Goal: Information Seeking & Learning: Learn about a topic

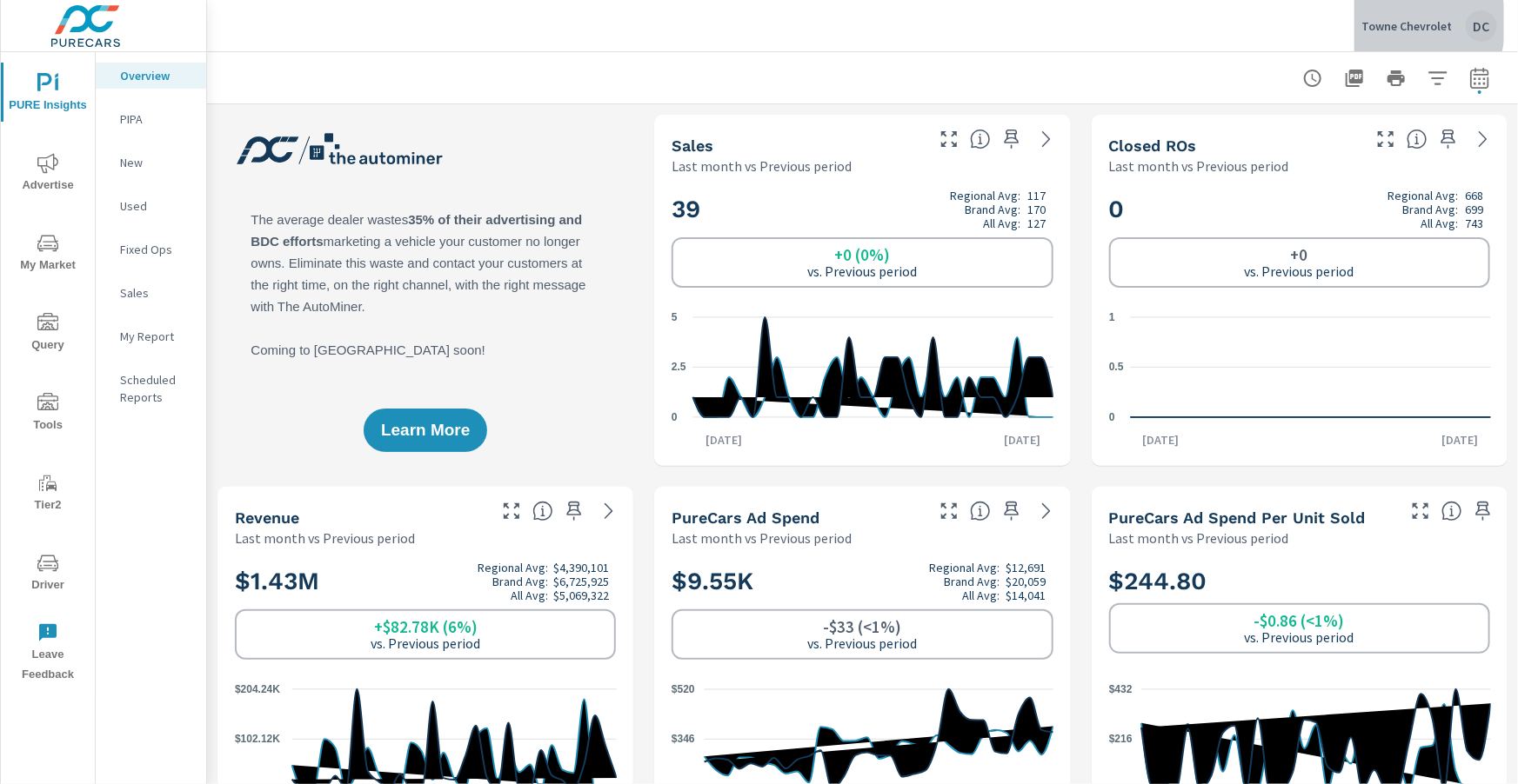
click at [1385, 23] on p "Towne Chevrolet" at bounding box center [1406, 26] width 90 height 16
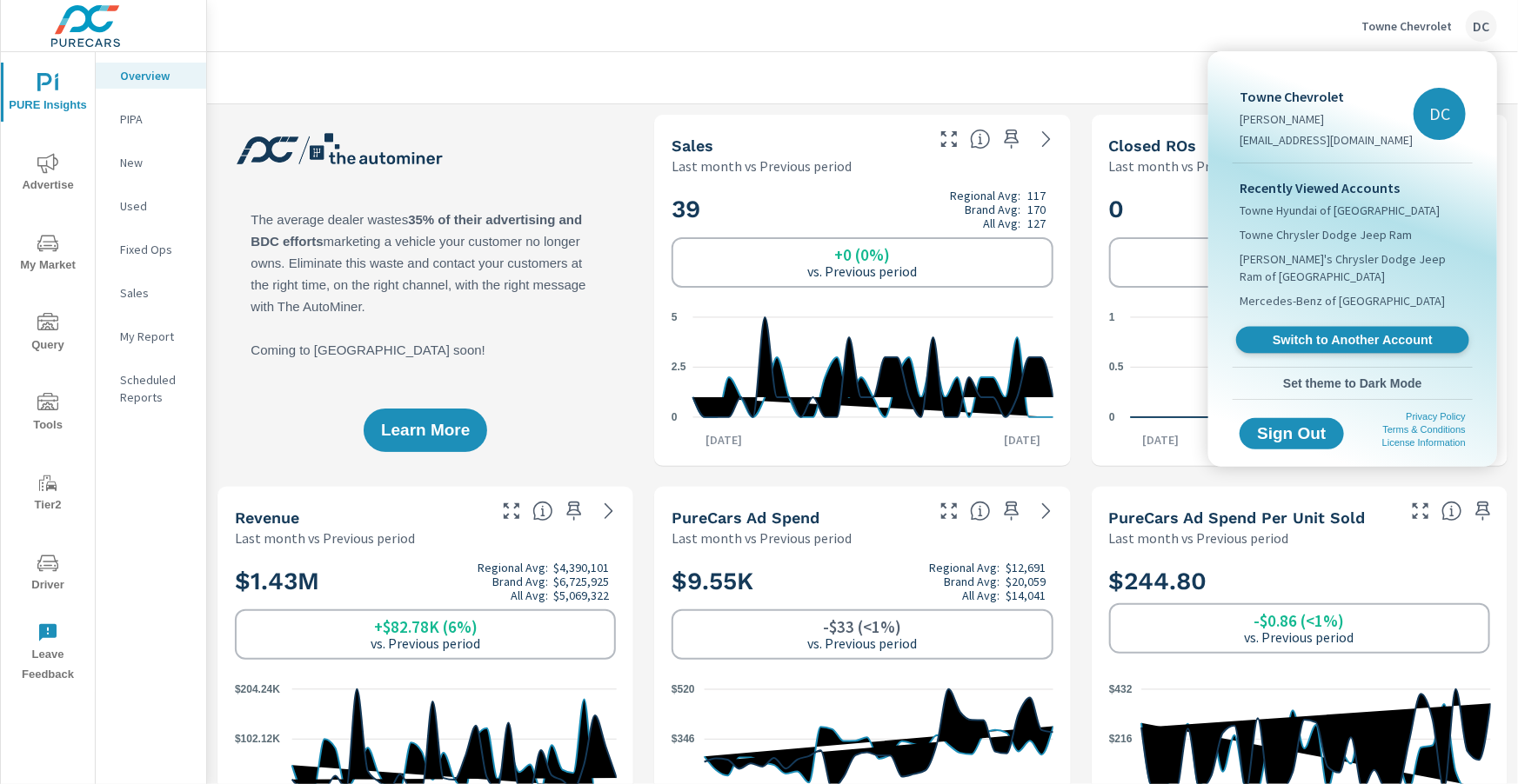
click at [1298, 339] on span "Switch to Another Account" at bounding box center [1352, 340] width 213 height 17
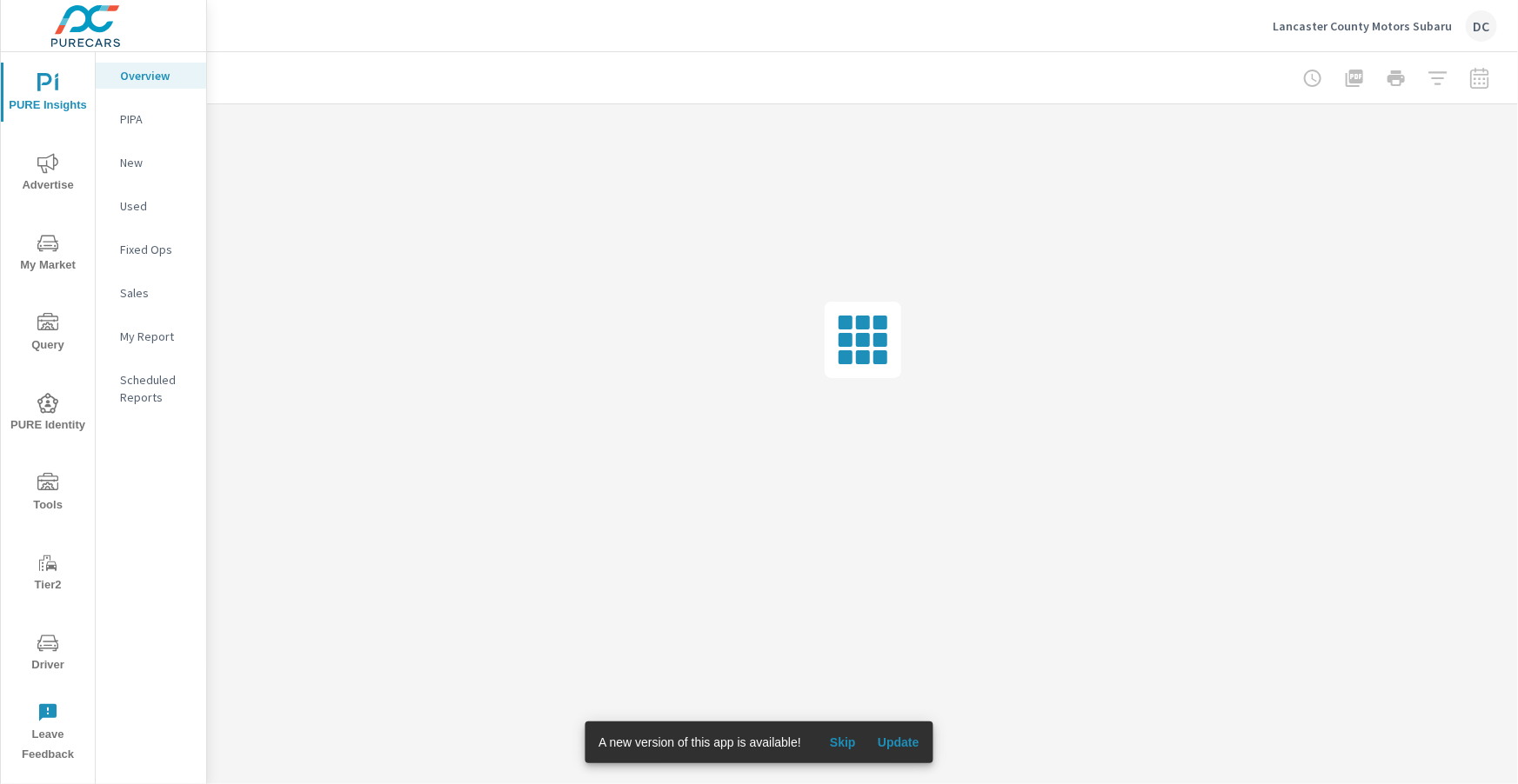
click at [45, 181] on span "Advertise" at bounding box center [48, 174] width 84 height 43
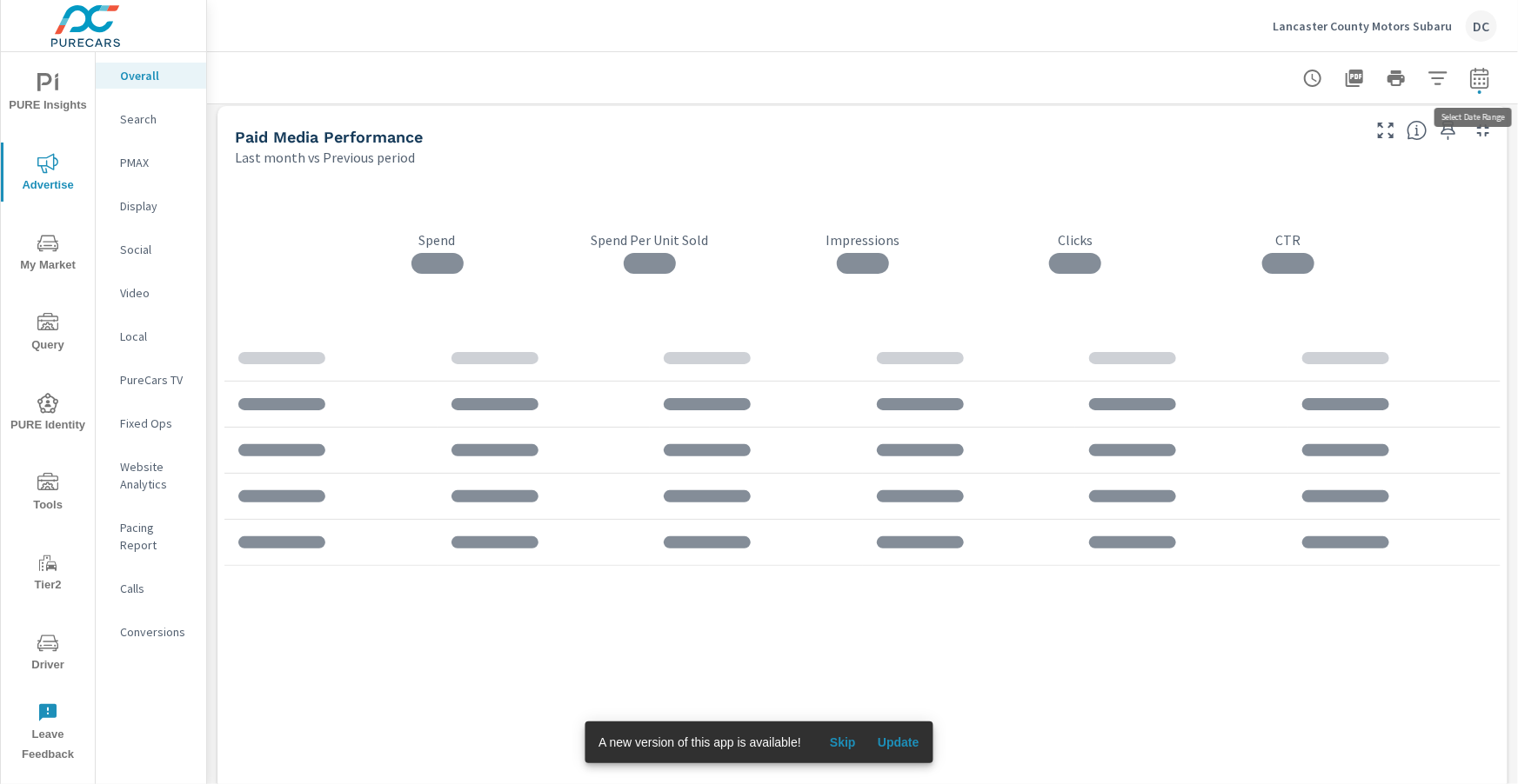
scroll to position [8, 0]
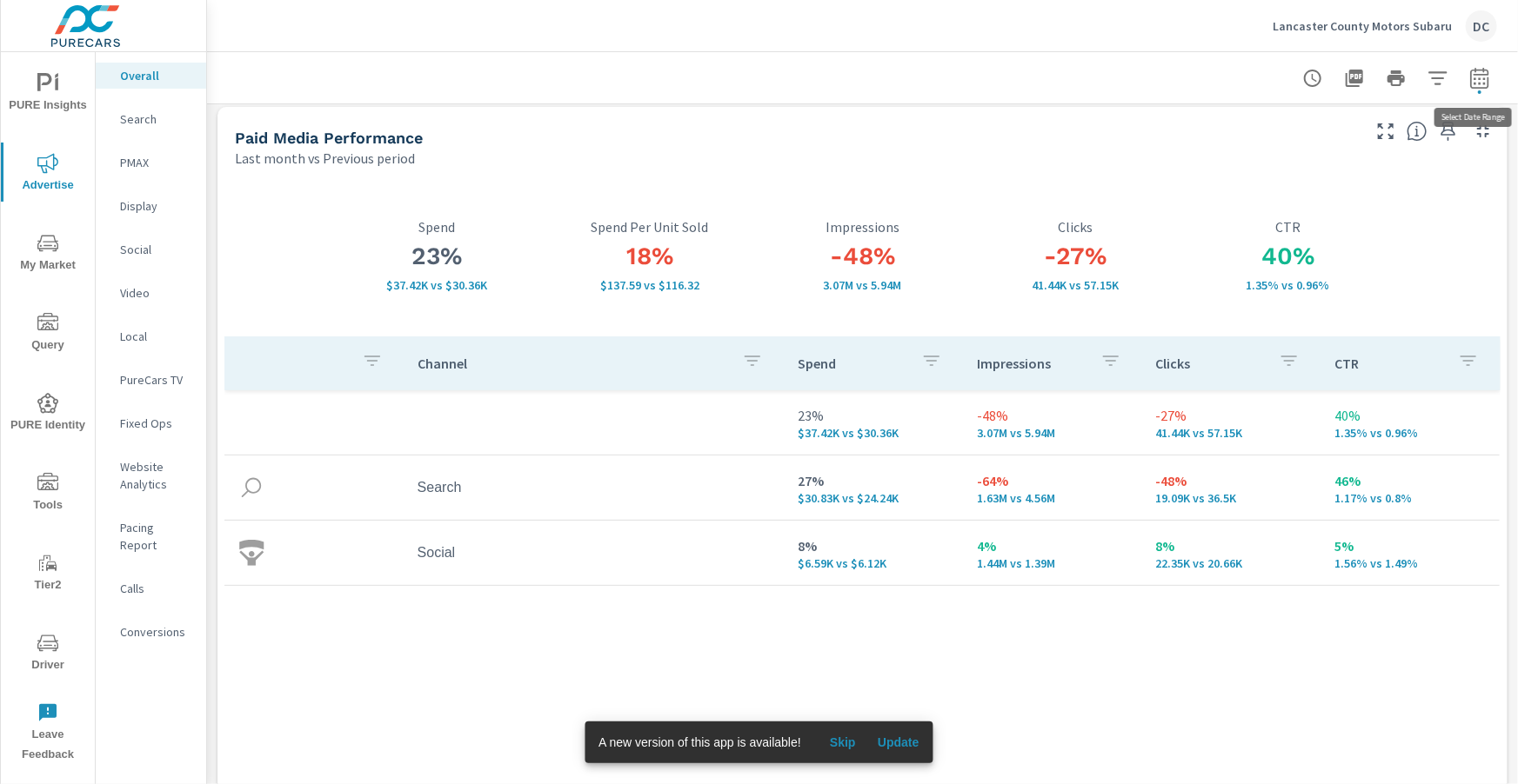
click at [1474, 87] on button "button" at bounding box center [1479, 78] width 35 height 35
select select "Last month"
select select "Previous period"
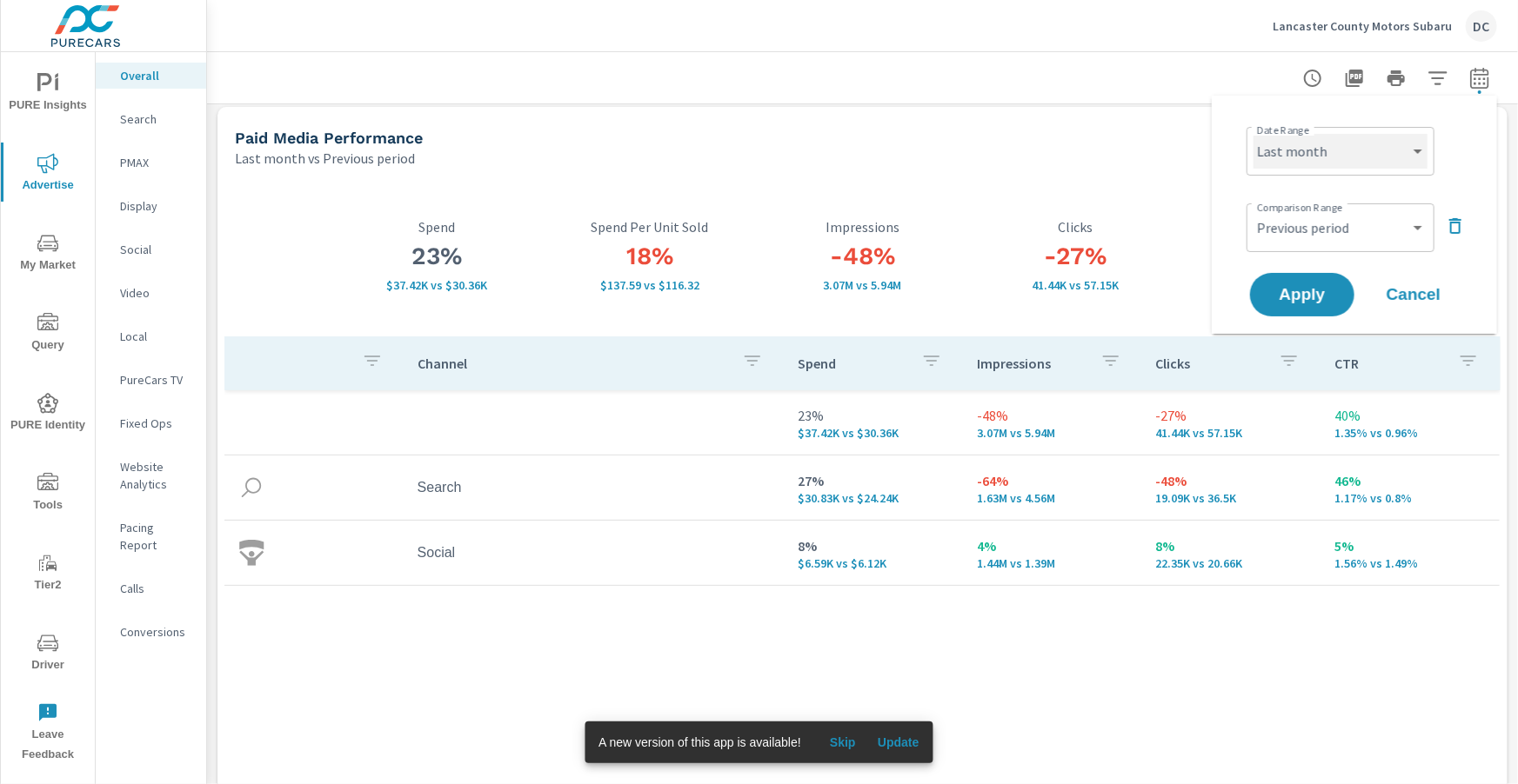
click at [1414, 149] on select "Custom [DATE] Last week Last 7 days Last 14 days Last 30 days Last 45 days Last…" at bounding box center [1340, 151] width 174 height 35
click at [1254, 134] on select "Custom [DATE] Last week Last 7 days Last 14 days Last 30 days Last 45 days Last…" at bounding box center [1340, 151] width 174 height 35
select select "Month to date"
click at [1381, 231] on select "Custom Previous period Previous month Previous year" at bounding box center [1340, 228] width 174 height 35
click at [1254, 211] on select "Custom Previous period Previous month Previous year" at bounding box center [1340, 228] width 174 height 35
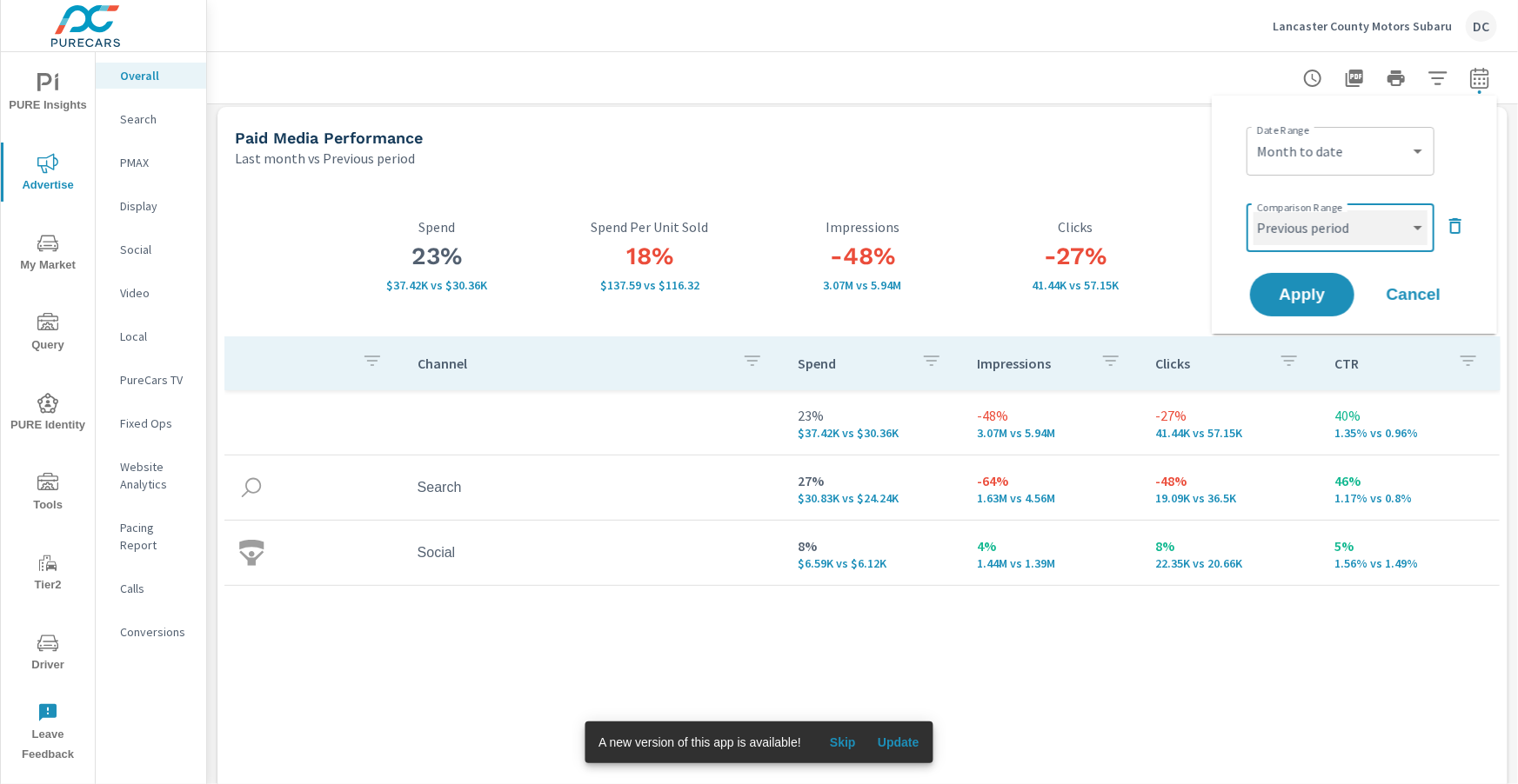
select select "Previous month"
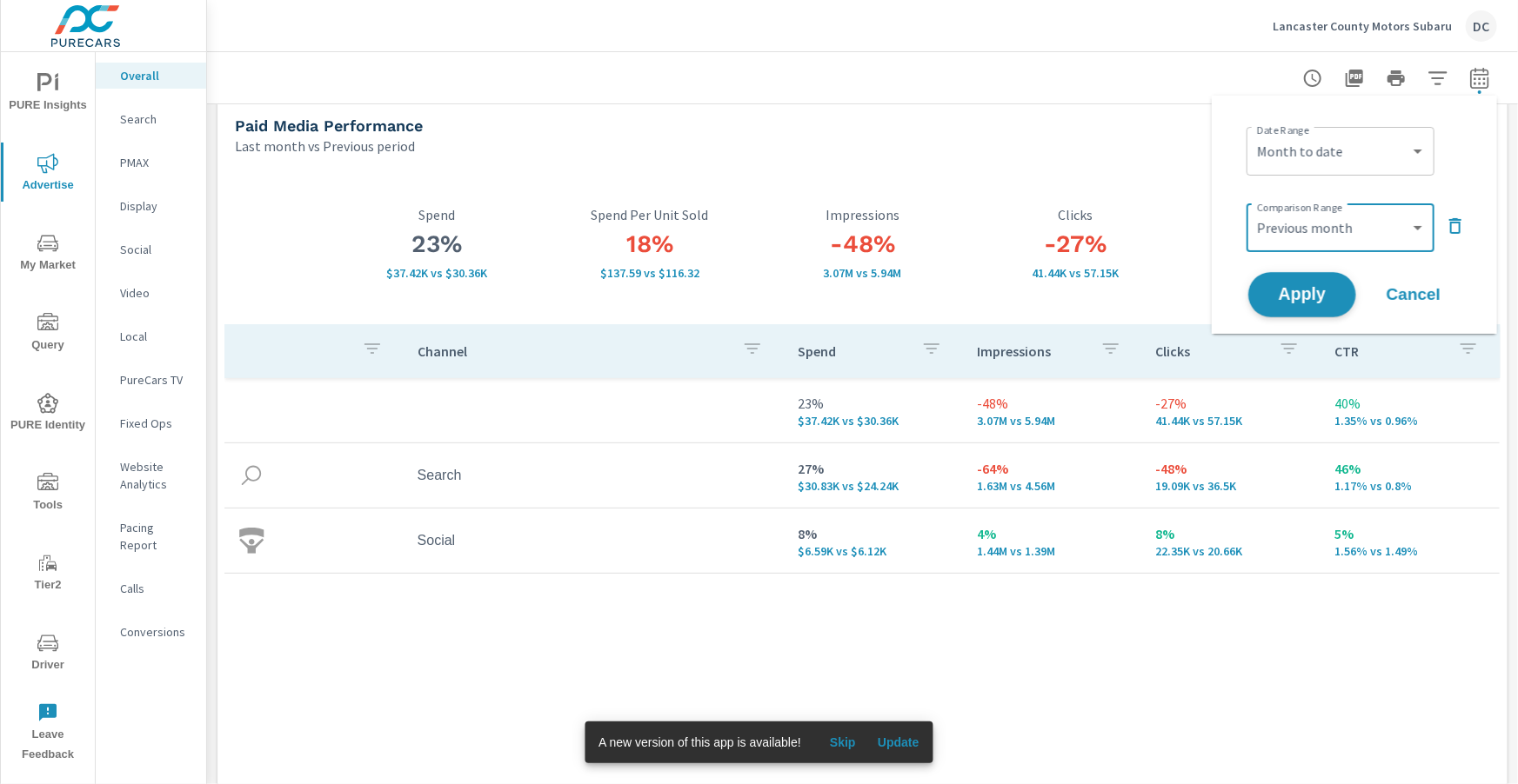
click at [1349, 288] on button "Apply" at bounding box center [1301, 294] width 107 height 45
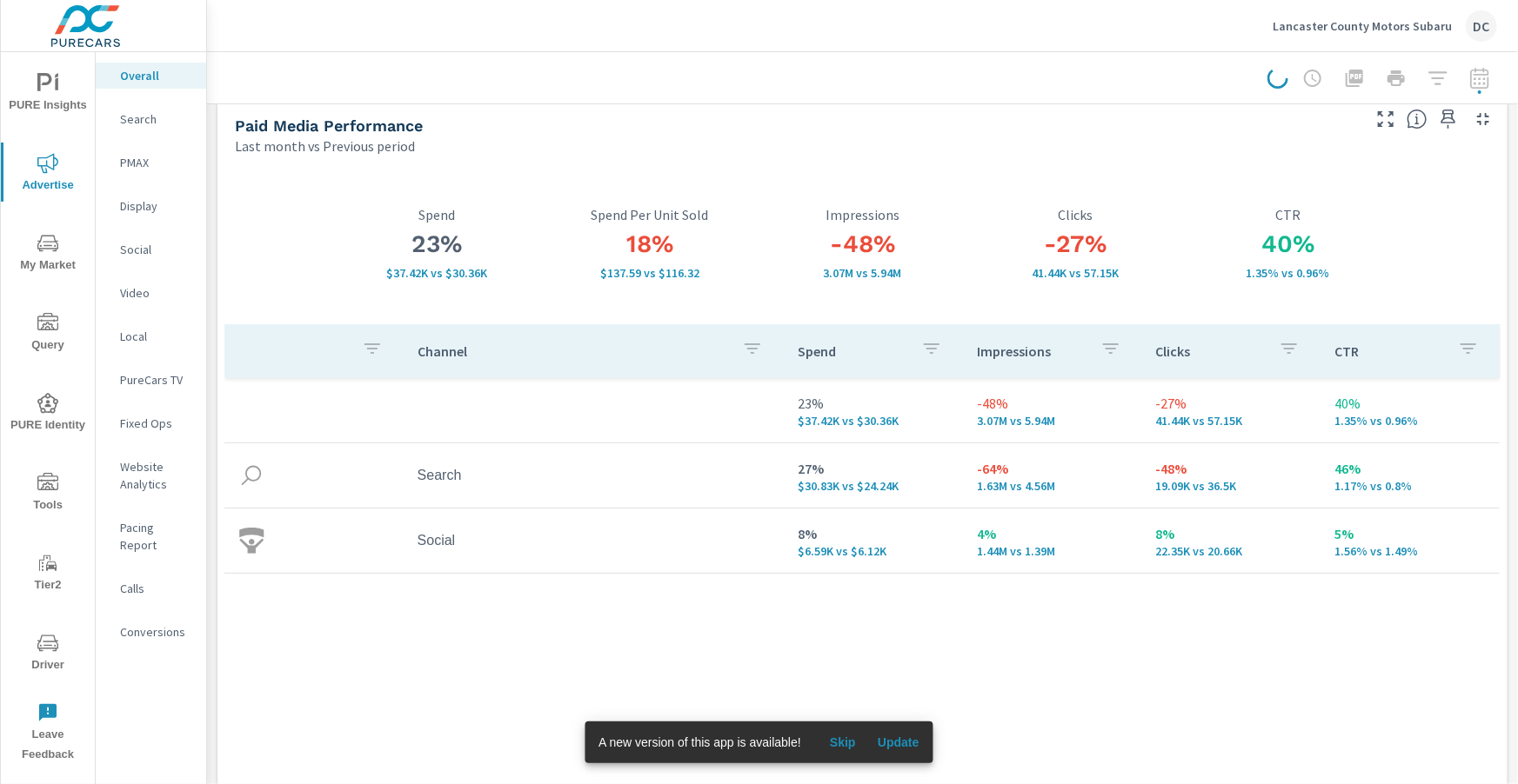
scroll to position [22, 0]
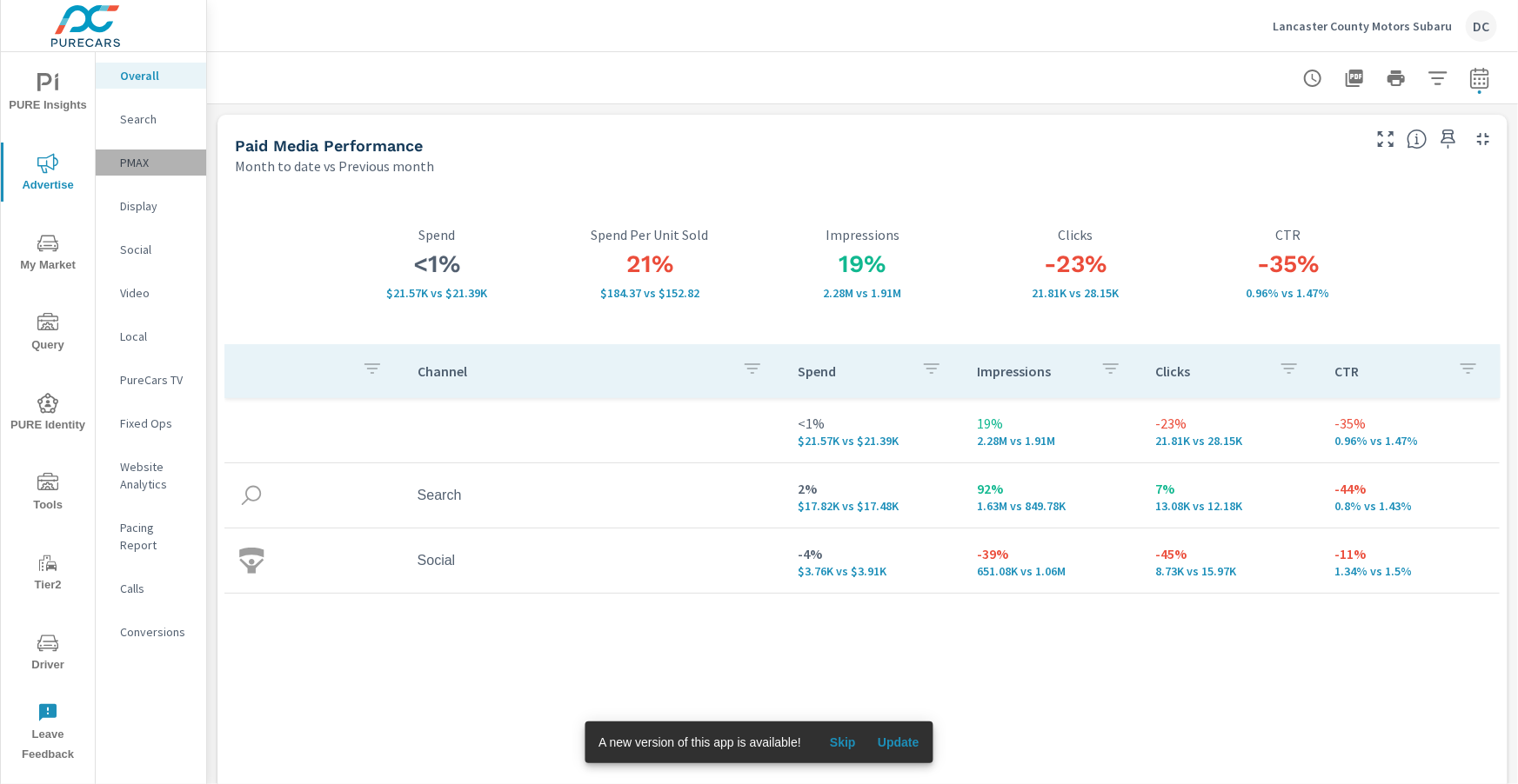
click at [138, 163] on p "PMAX" at bounding box center [156, 162] width 73 height 17
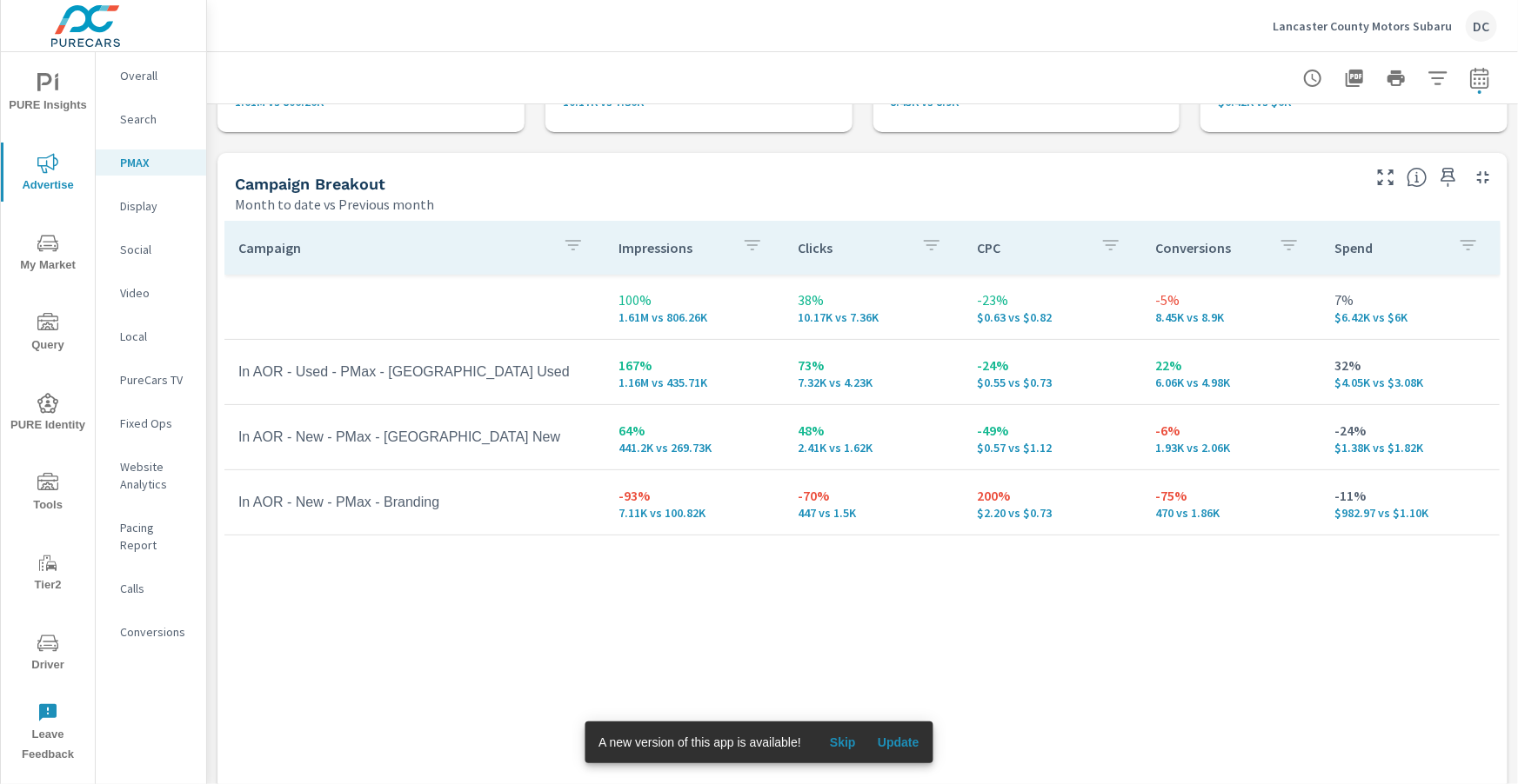
scroll to position [149, 0]
click at [120, 256] on p "Social" at bounding box center [156, 248] width 73 height 17
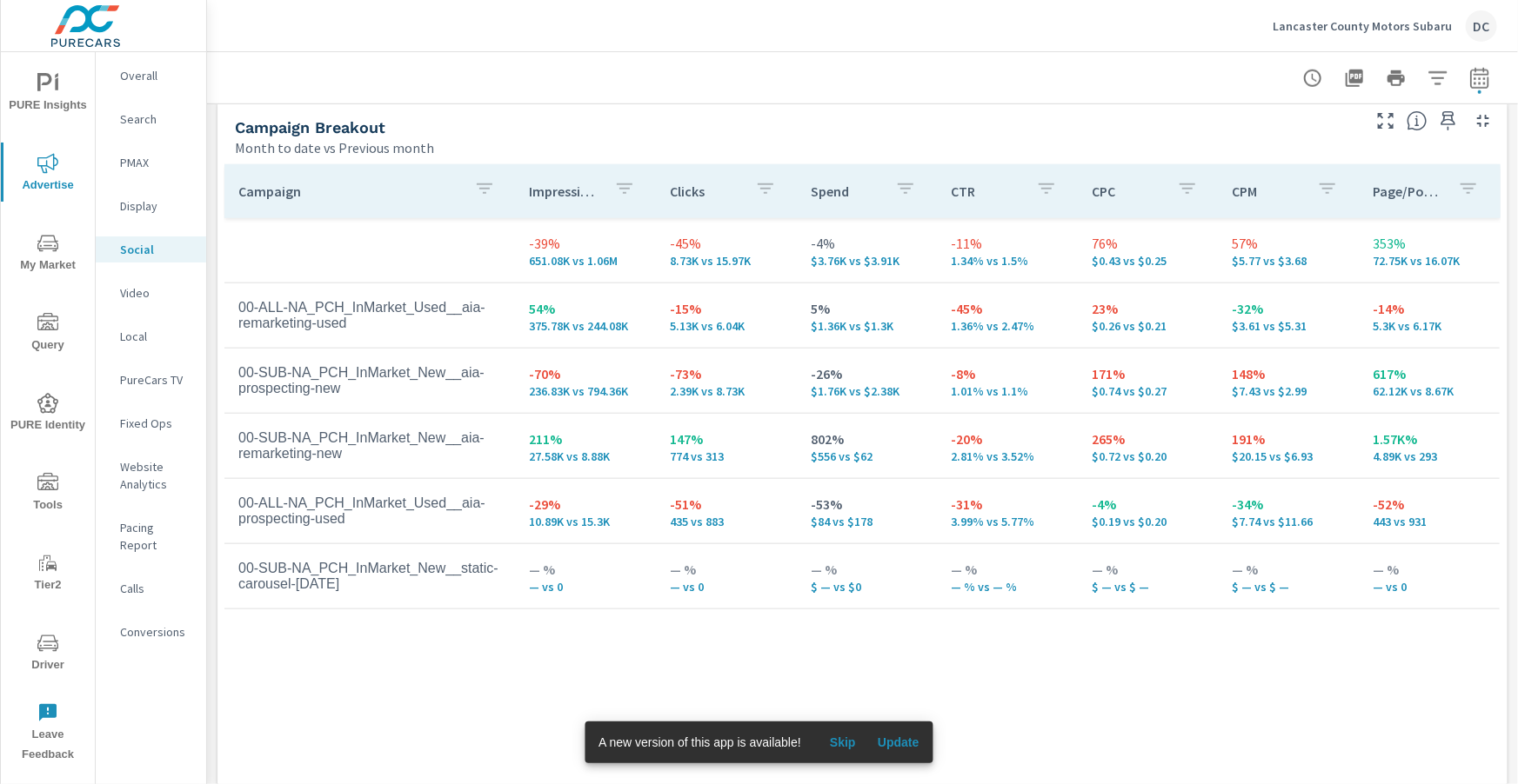
scroll to position [763, 0]
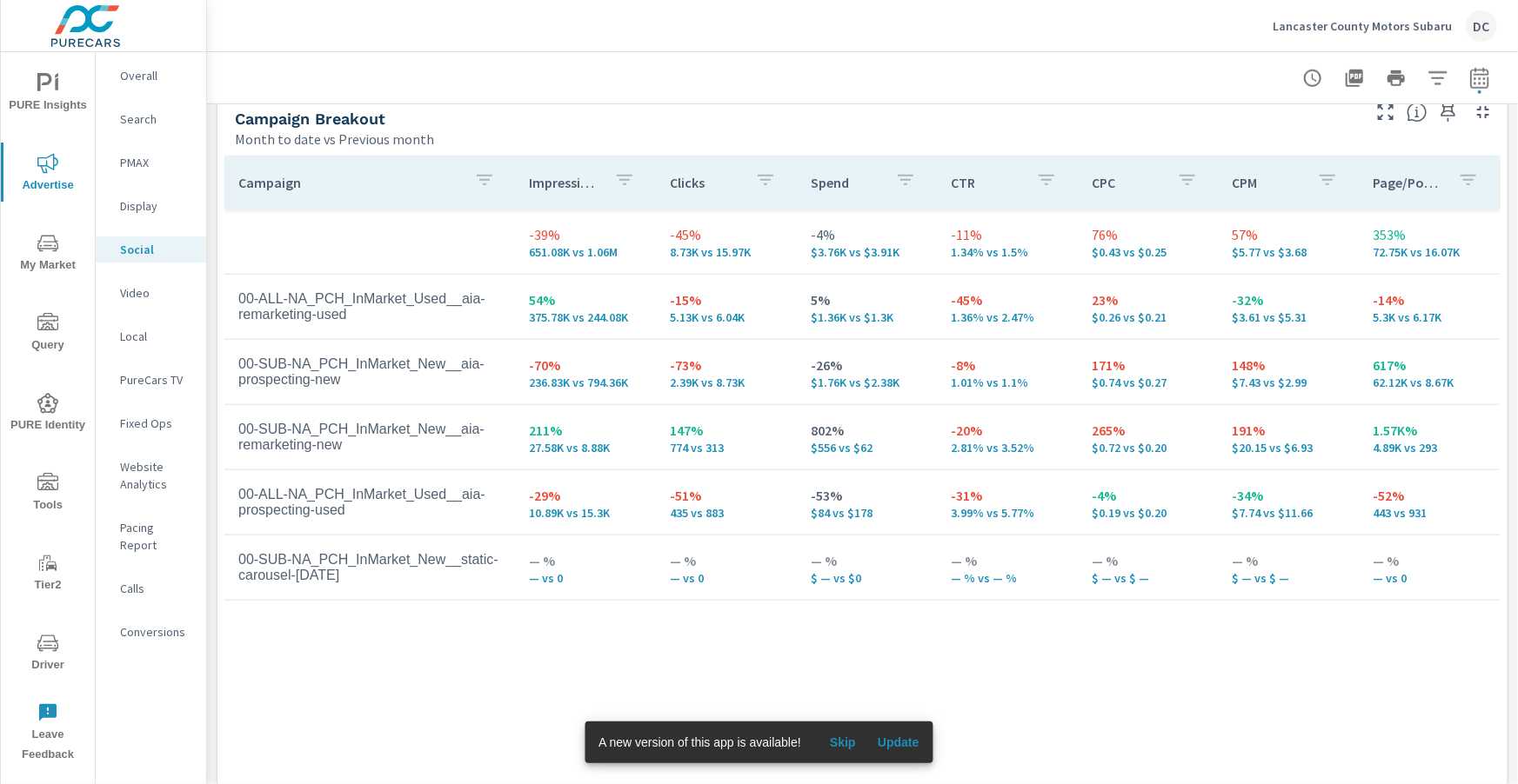
click at [907, 732] on button "Update" at bounding box center [899, 742] width 56 height 28
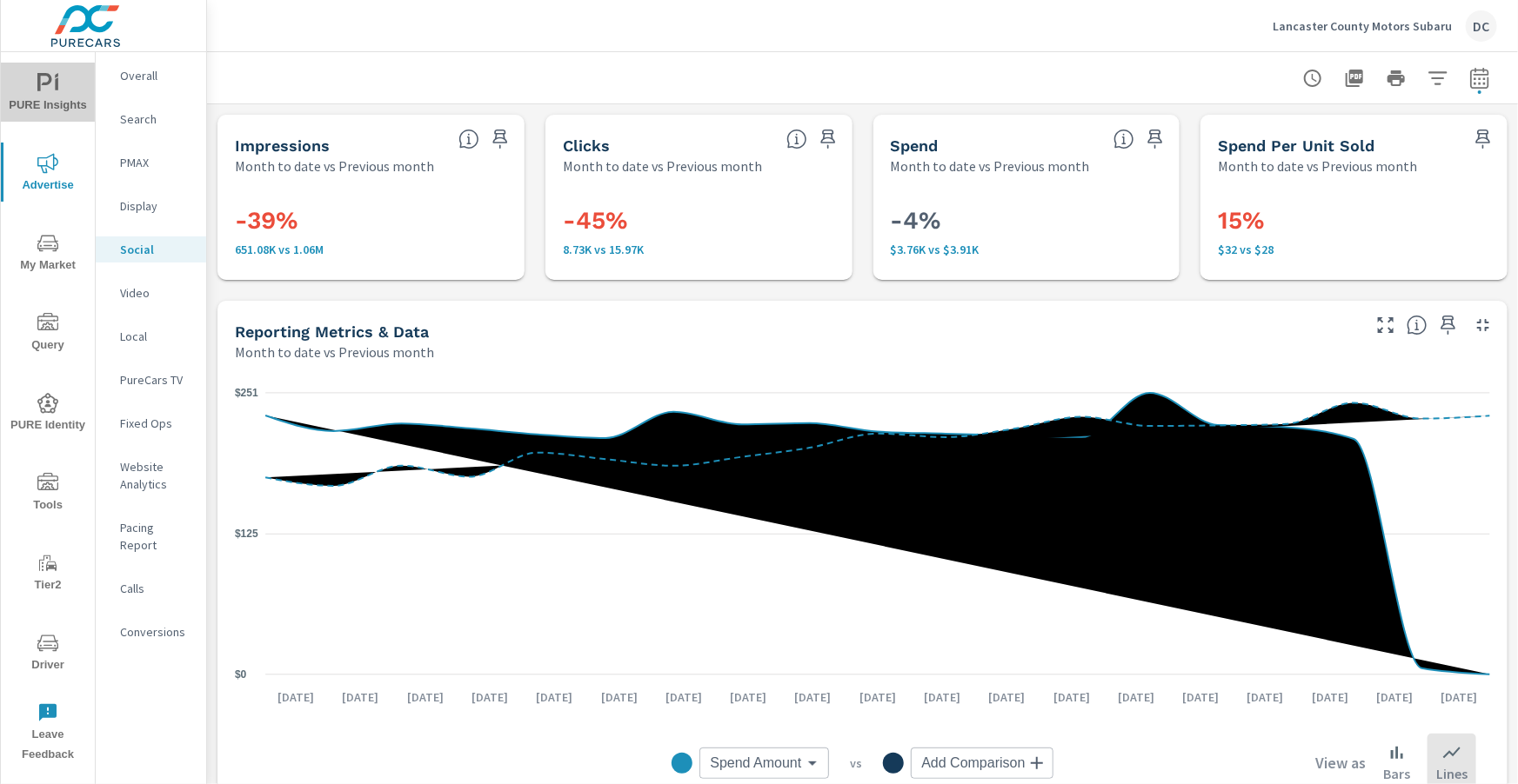
click at [55, 93] on span "PURE Insights" at bounding box center [48, 93] width 84 height 43
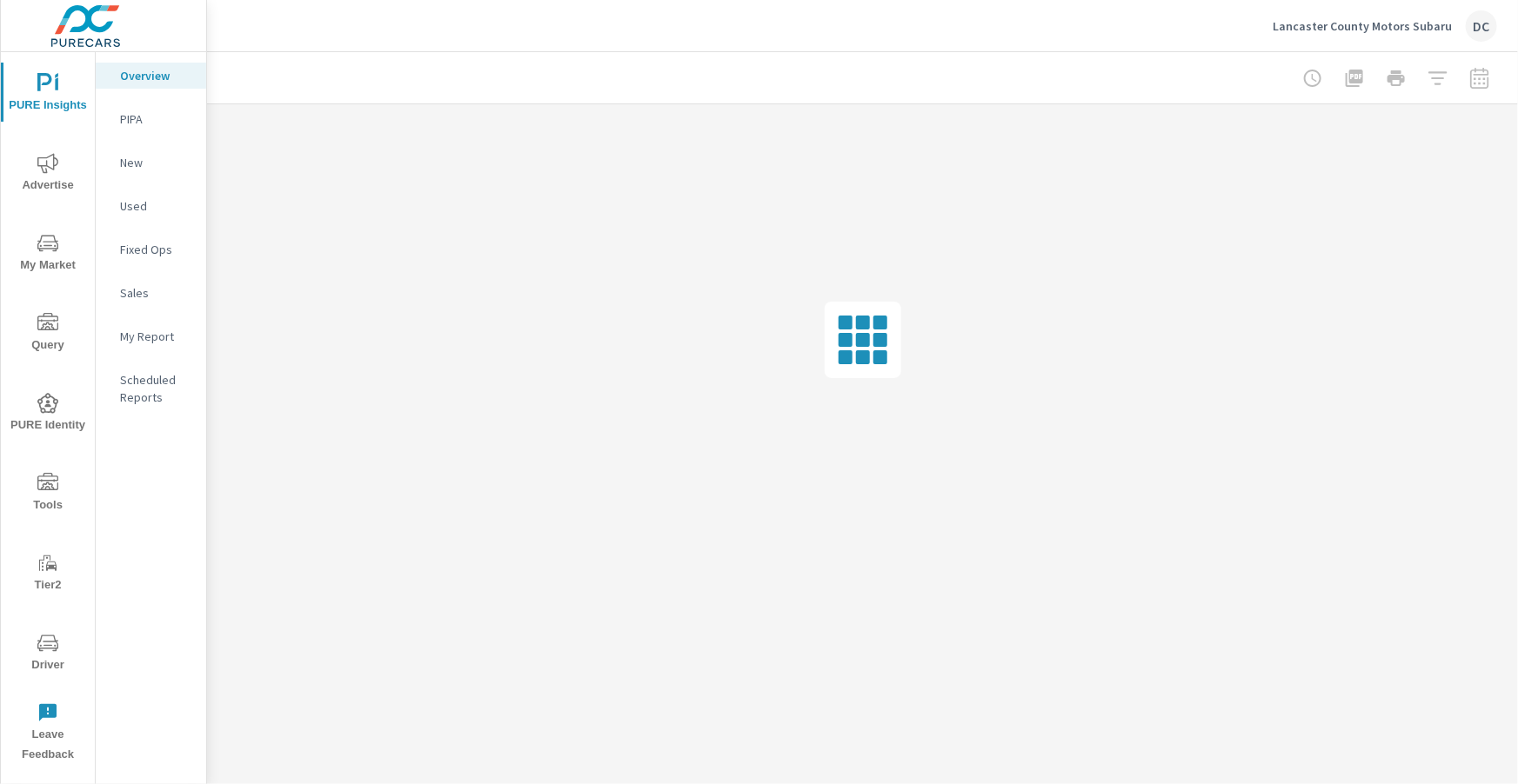
click at [143, 290] on p "Sales" at bounding box center [156, 292] width 73 height 17
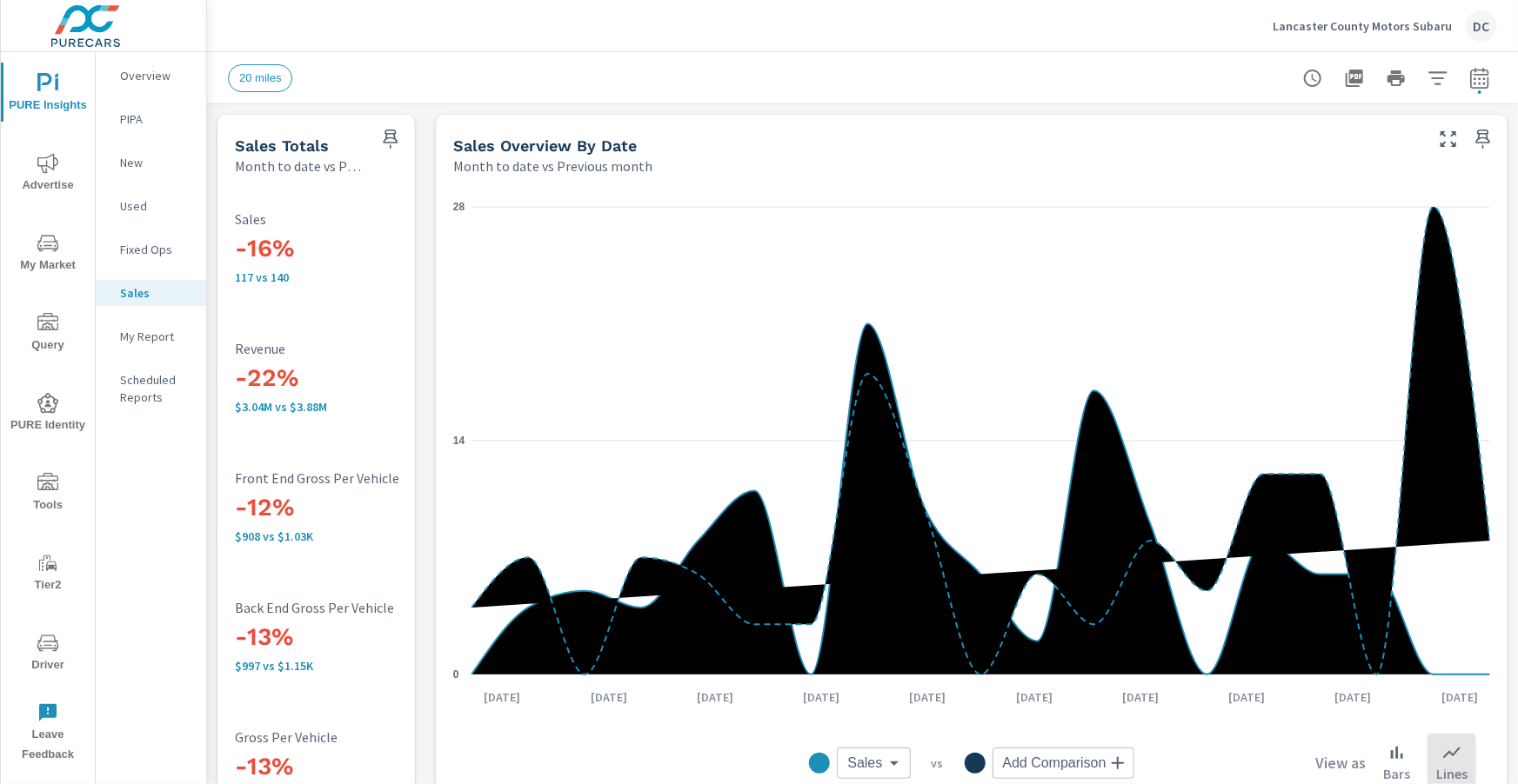
click at [141, 202] on p "Used" at bounding box center [156, 206] width 73 height 17
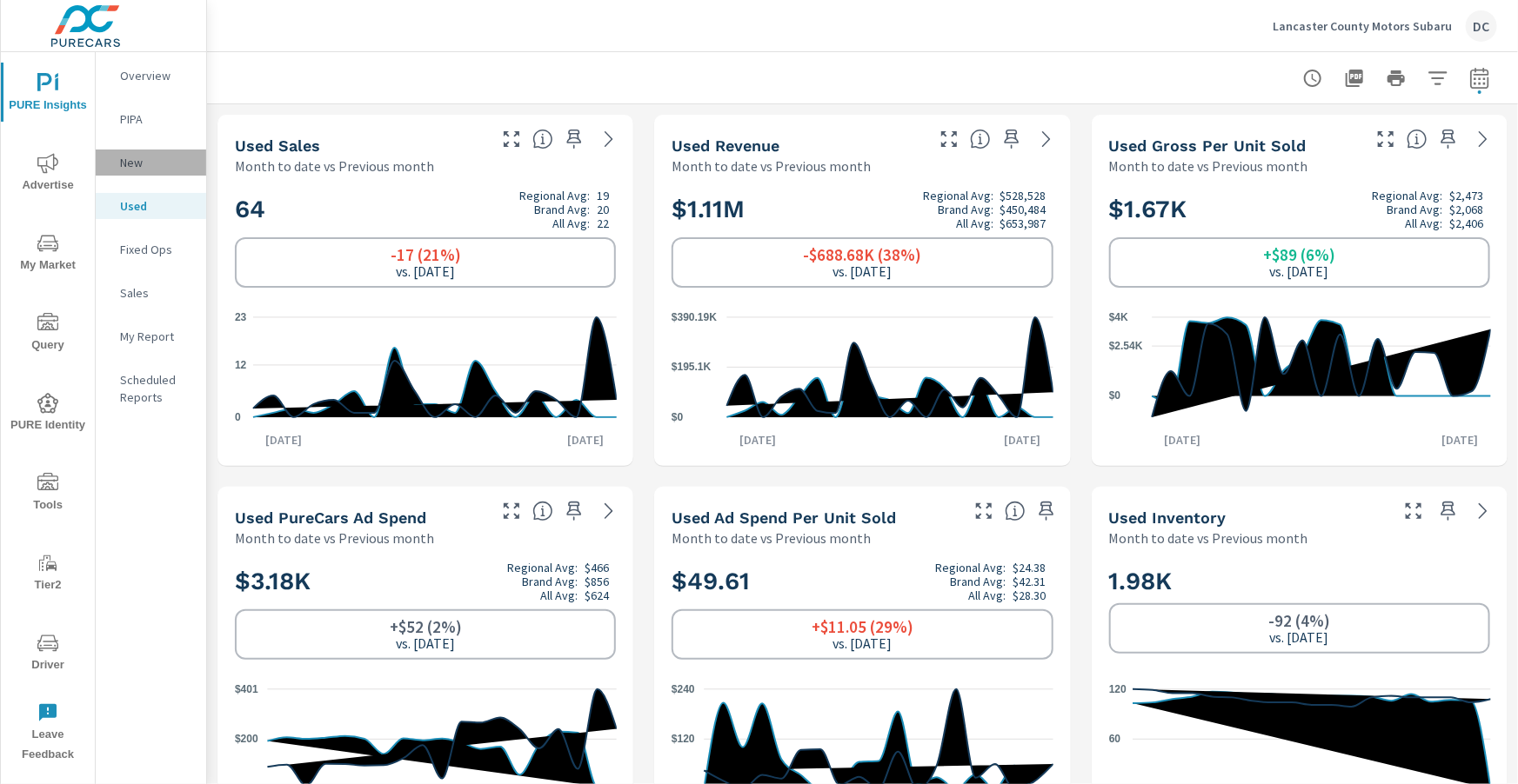
click at [133, 167] on p "New" at bounding box center [156, 162] width 73 height 17
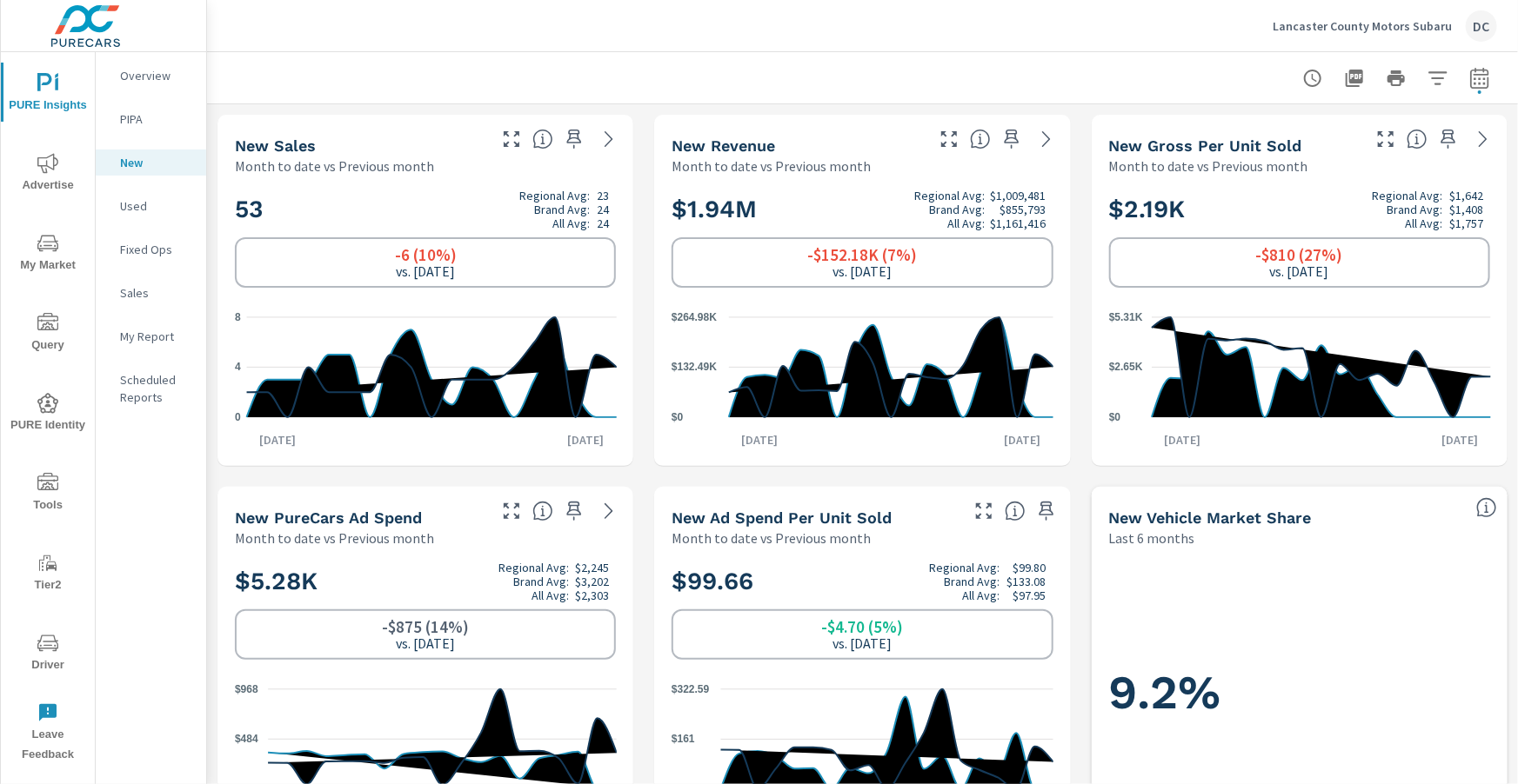
click at [148, 81] on p "Overview" at bounding box center [156, 75] width 73 height 17
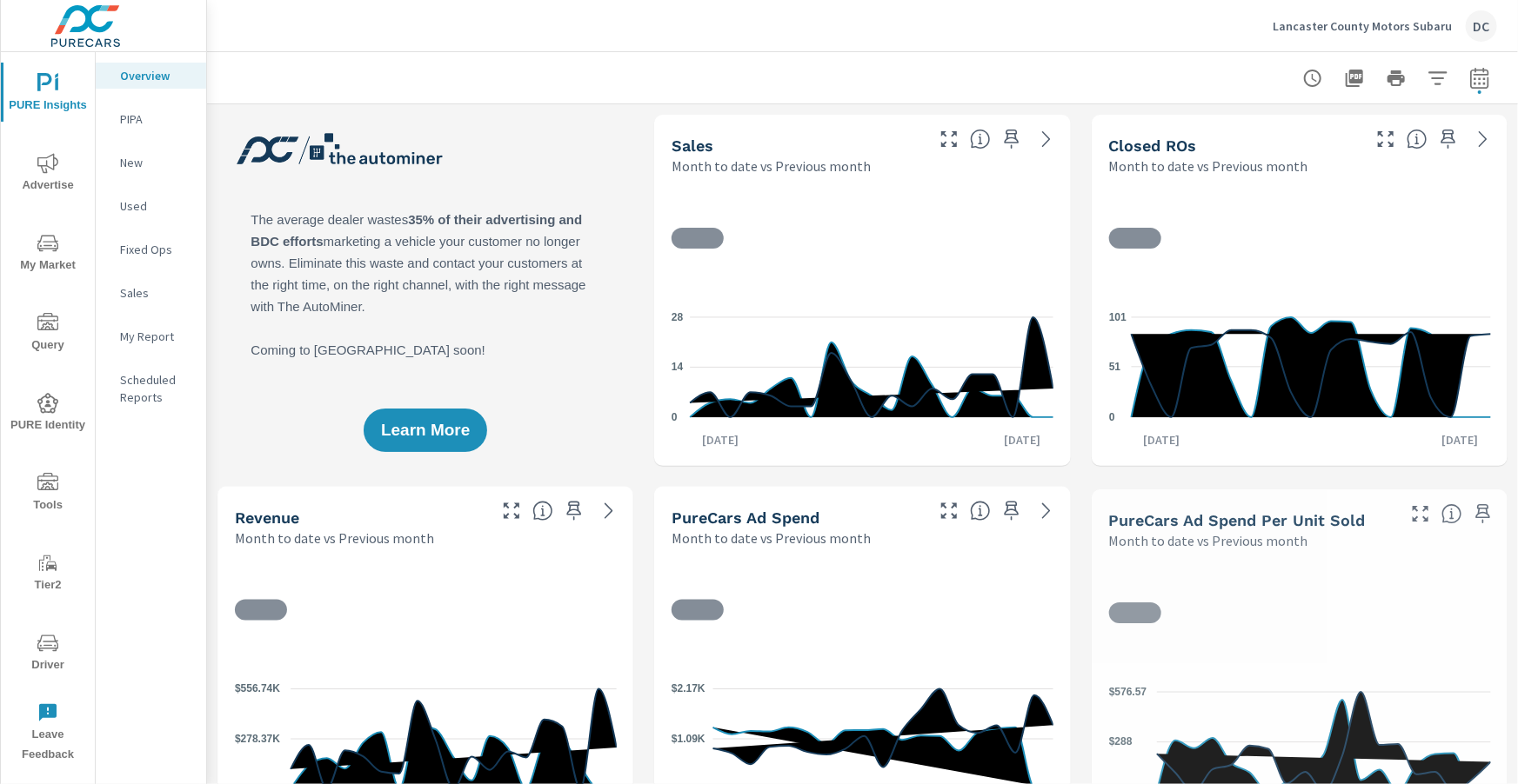
click at [133, 290] on p "Sales" at bounding box center [156, 292] width 73 height 17
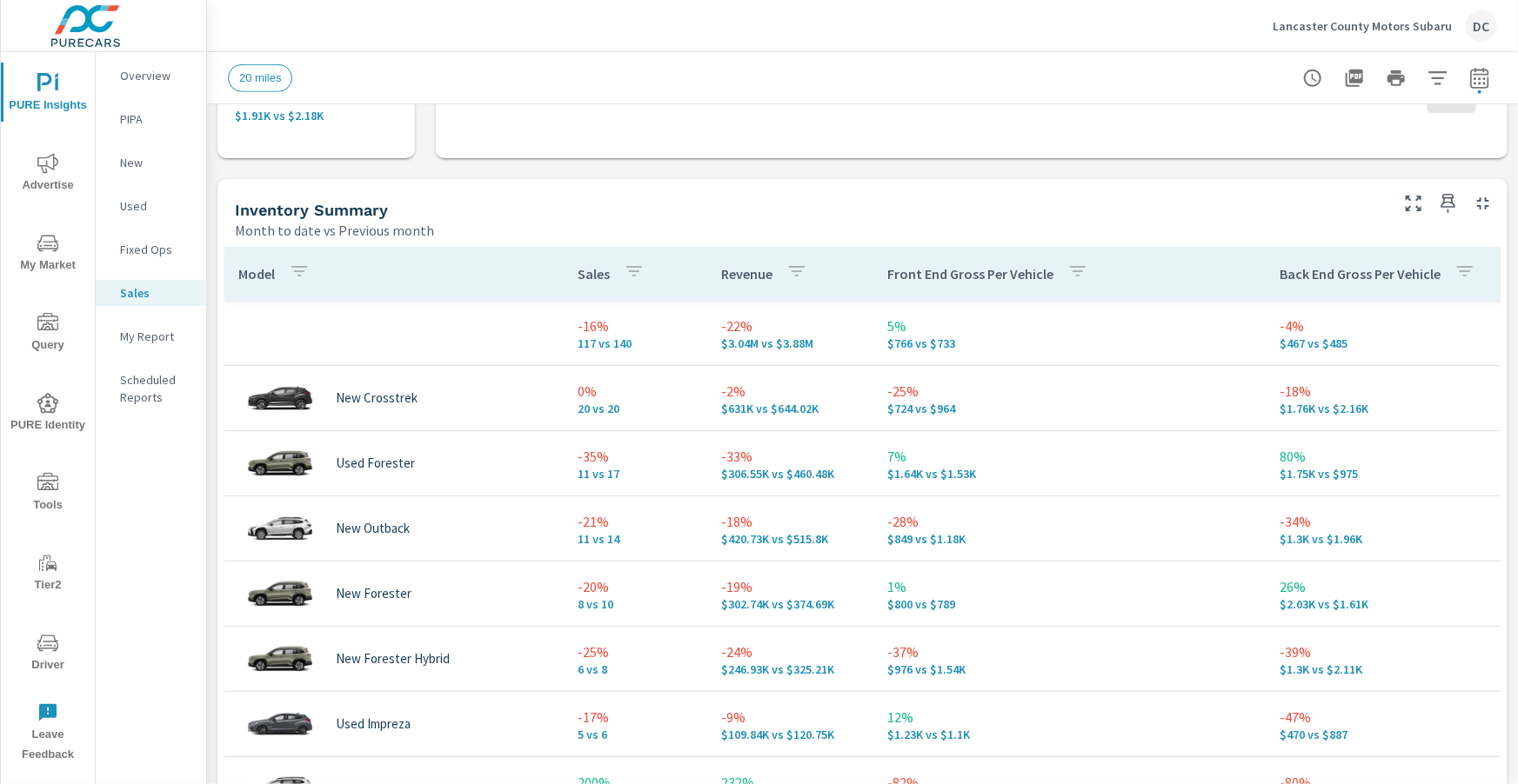
scroll to position [685, 0]
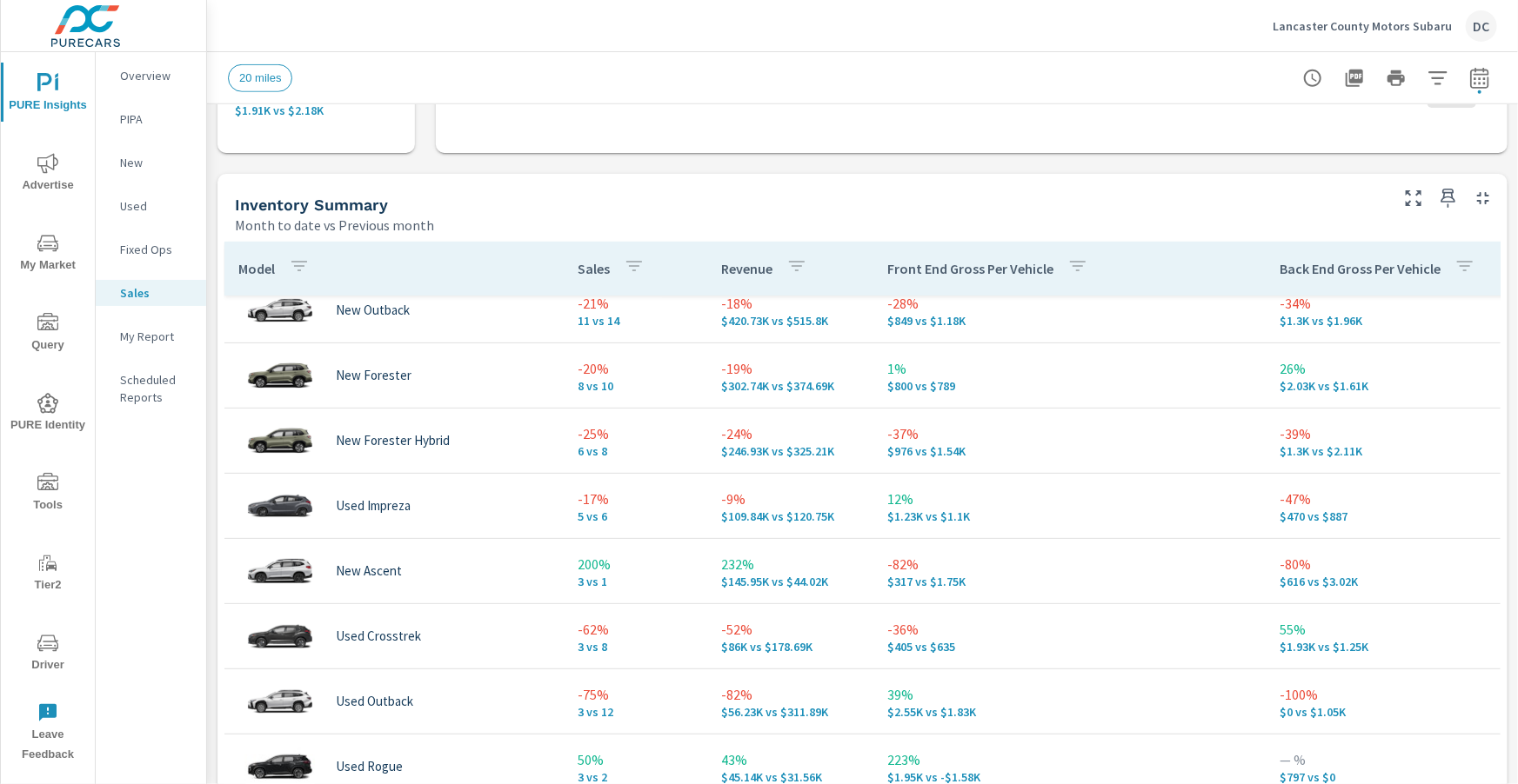
scroll to position [252, 0]
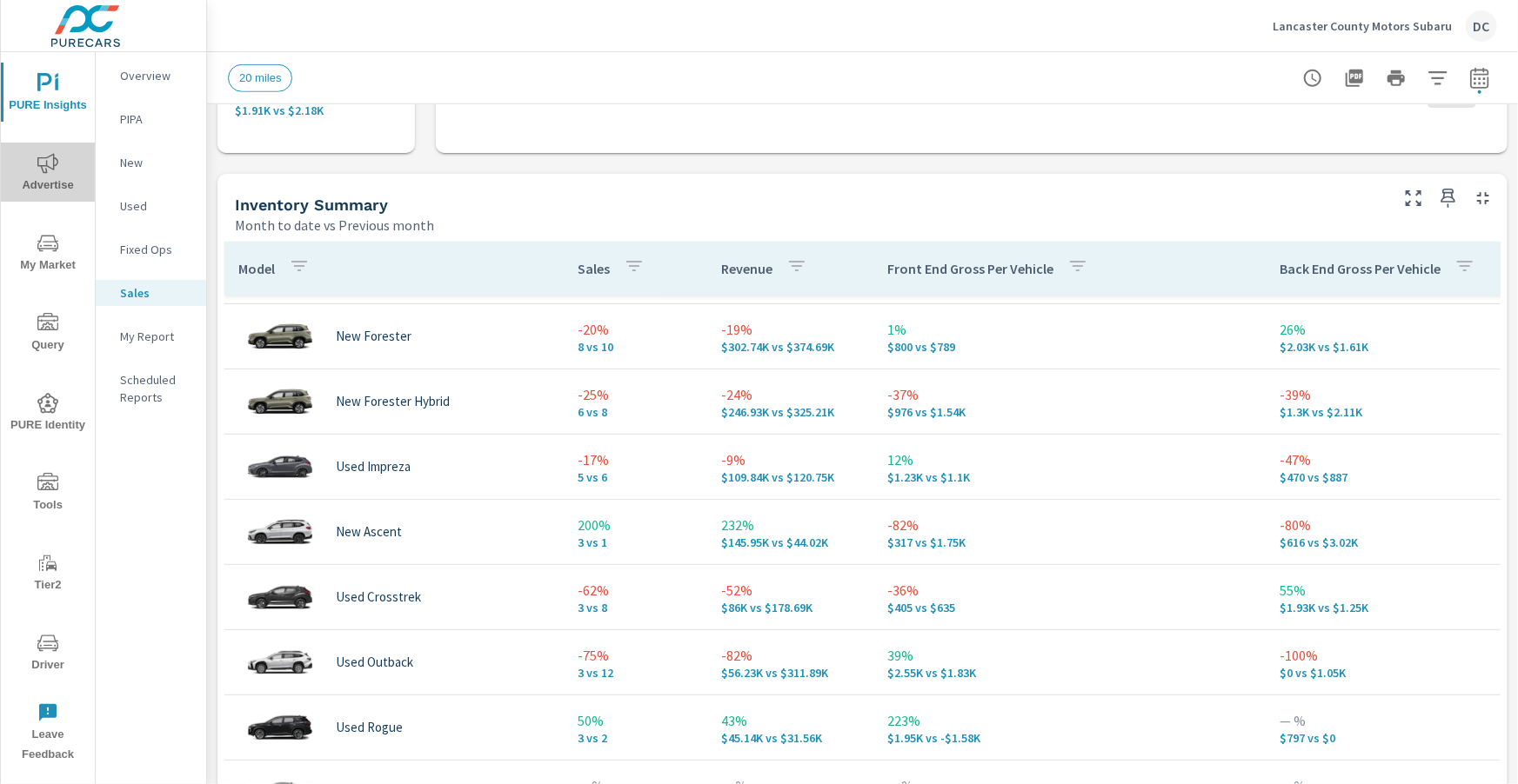
click at [52, 161] on icon "nav menu" at bounding box center [48, 163] width 21 height 21
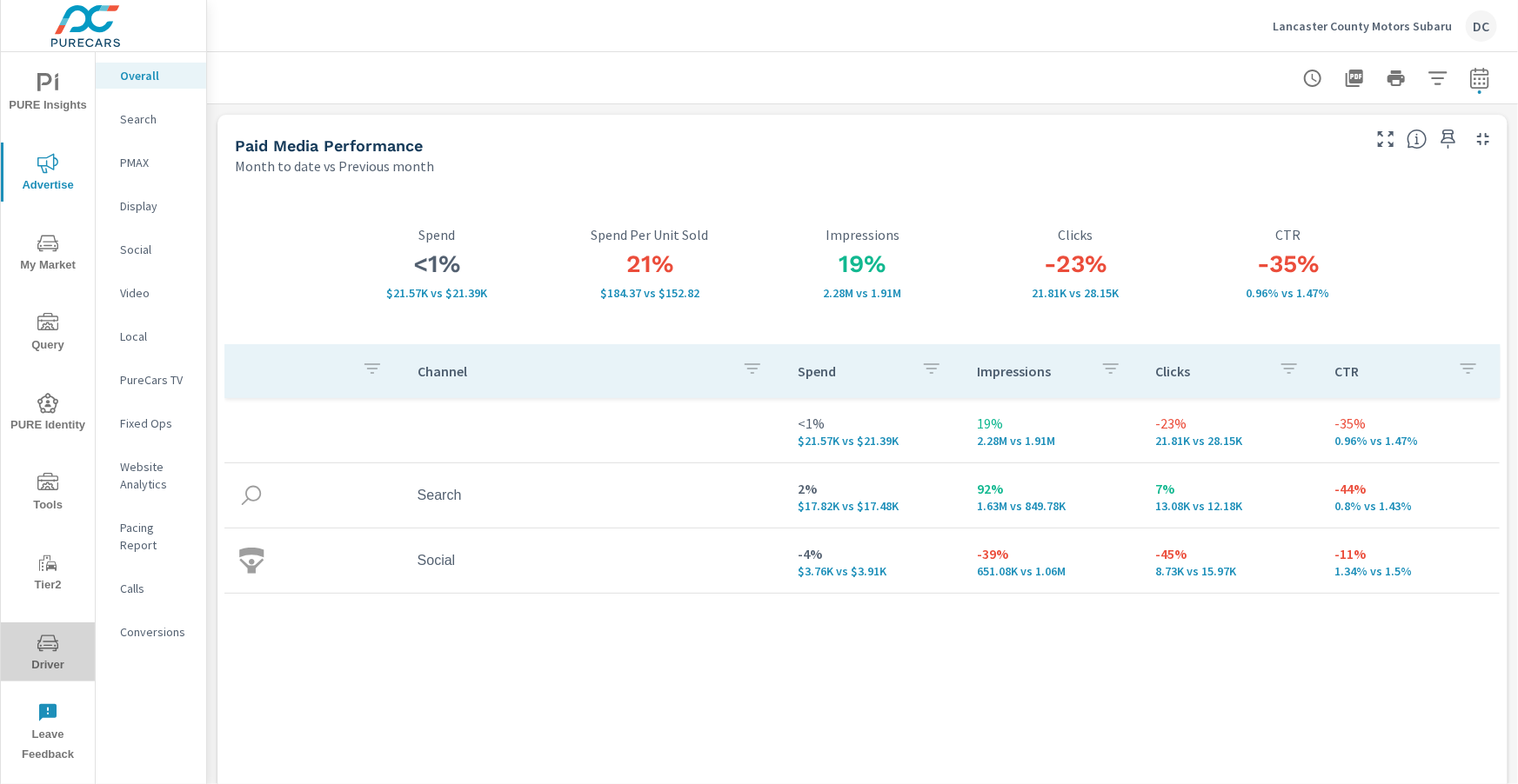
click at [45, 644] on icon "nav menu" at bounding box center [48, 643] width 21 height 21
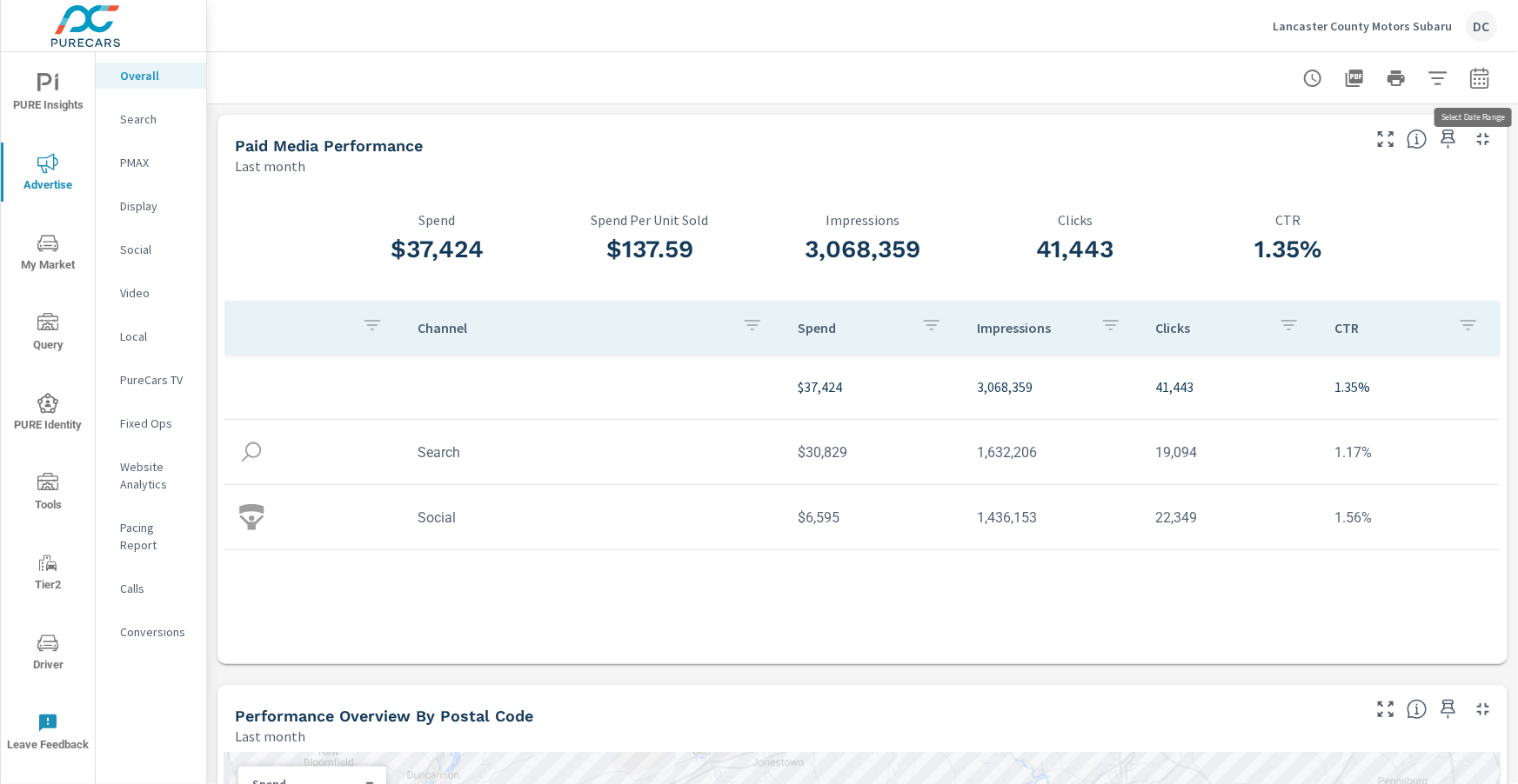
click at [1482, 74] on icon "button" at bounding box center [1479, 78] width 21 height 21
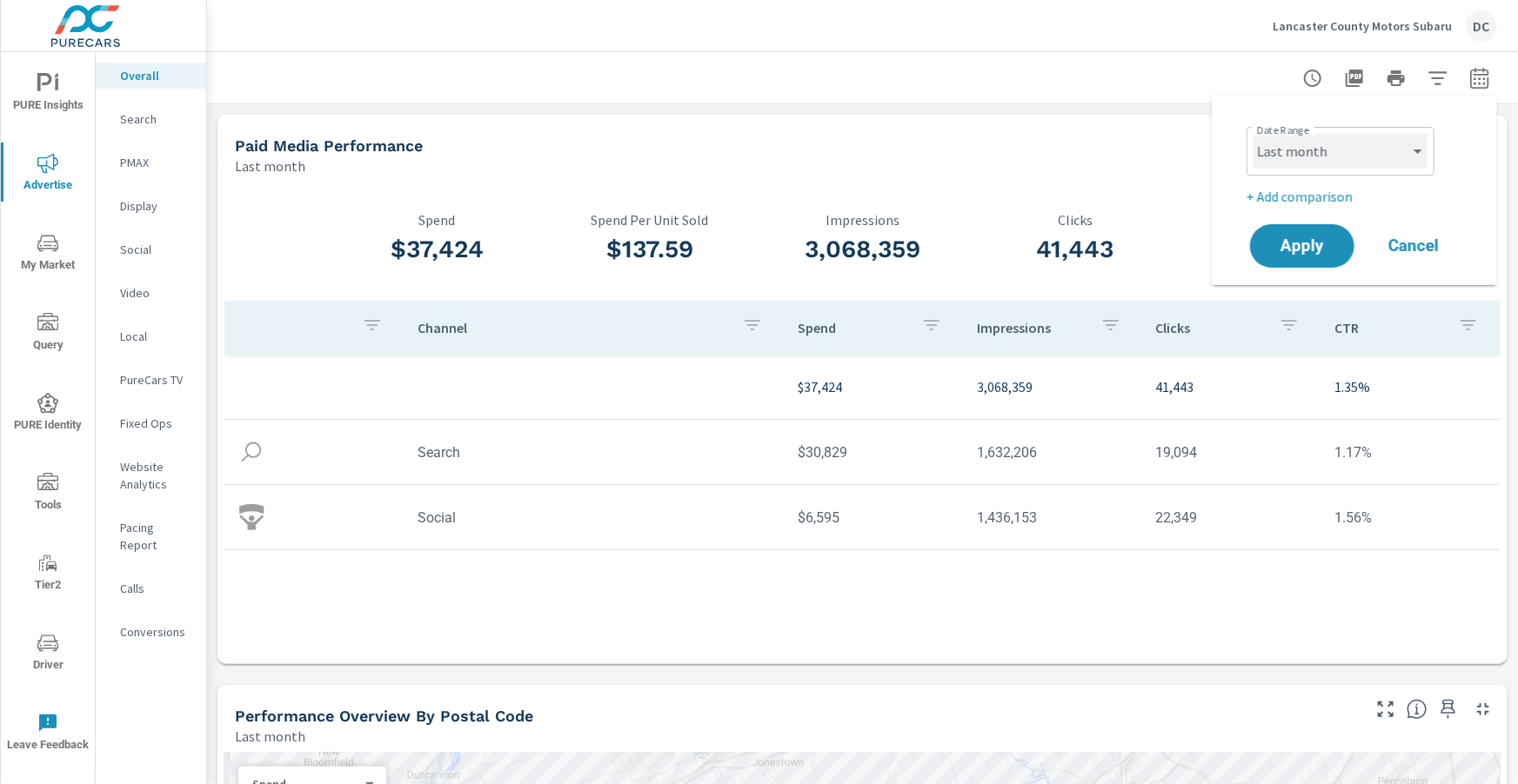
click at [1351, 152] on select "Custom [DATE] Last week Last 7 days Last 14 days Last 30 days Last 45 days Last…" at bounding box center [1340, 151] width 174 height 35
click at [1254, 134] on select "Custom [DATE] Last week Last 7 days Last 14 days Last 30 days Last 45 days Last…" at bounding box center [1340, 151] width 174 height 35
select select "Month to date"
click at [1330, 187] on p "+ Add comparison" at bounding box center [1358, 196] width 223 height 21
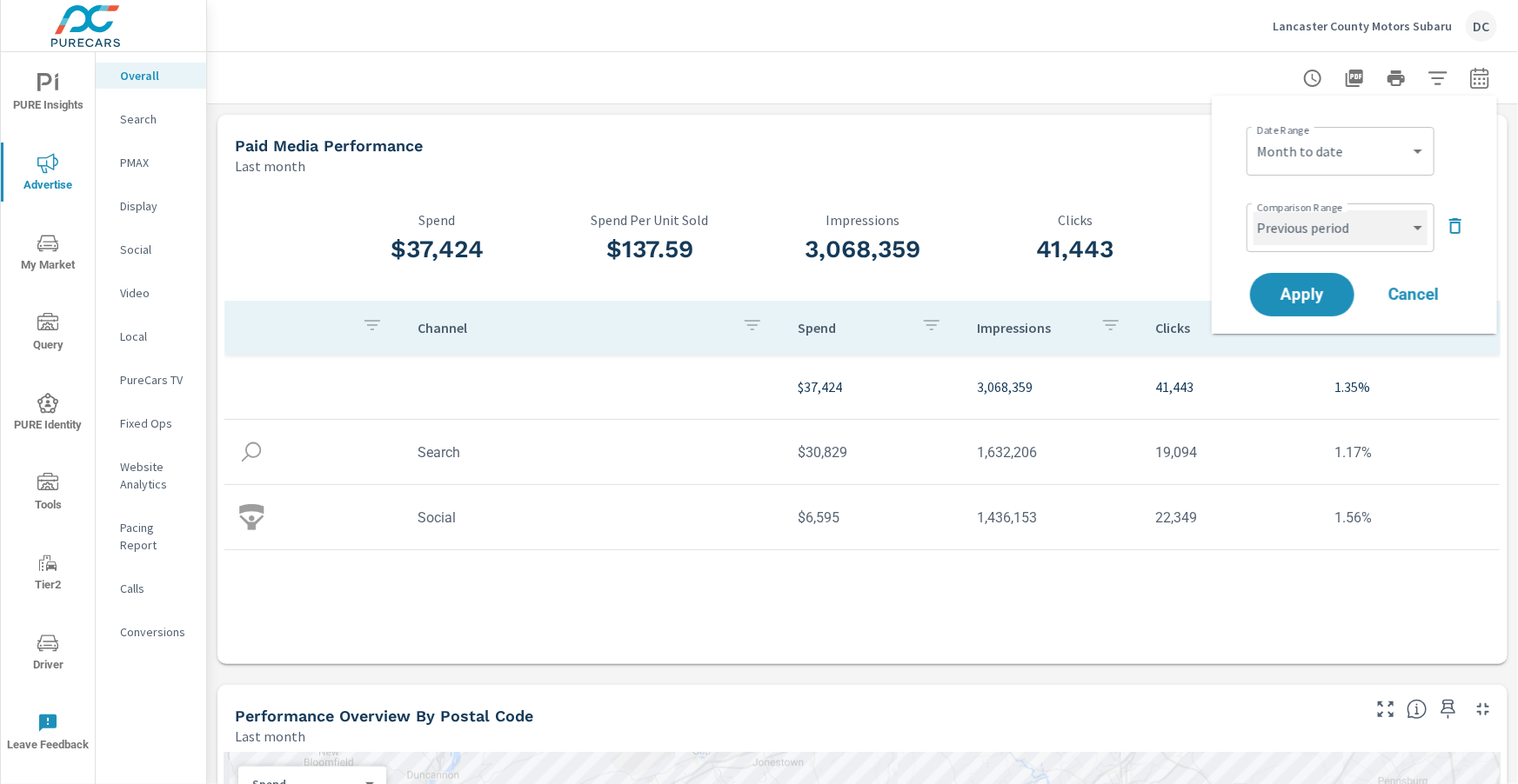
click at [1334, 213] on select "Custom Previous period Previous month Previous year" at bounding box center [1340, 228] width 174 height 35
click at [1254, 211] on select "Custom Previous period Previous month Previous year" at bounding box center [1340, 228] width 174 height 35
select select "Previous month"
click at [1331, 280] on button "Apply" at bounding box center [1301, 294] width 107 height 45
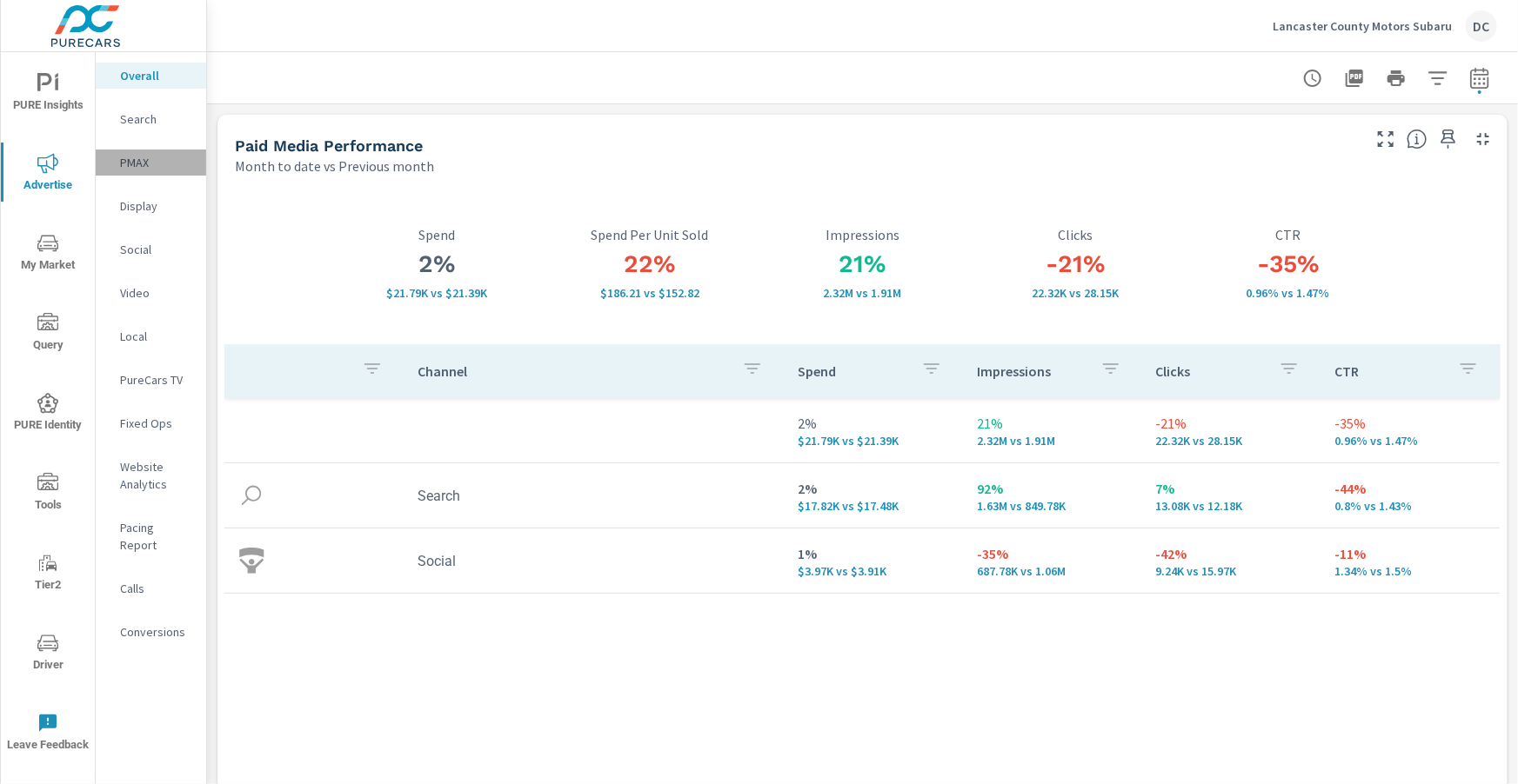
click at [140, 166] on p "PMAX" at bounding box center [156, 162] width 73 height 17
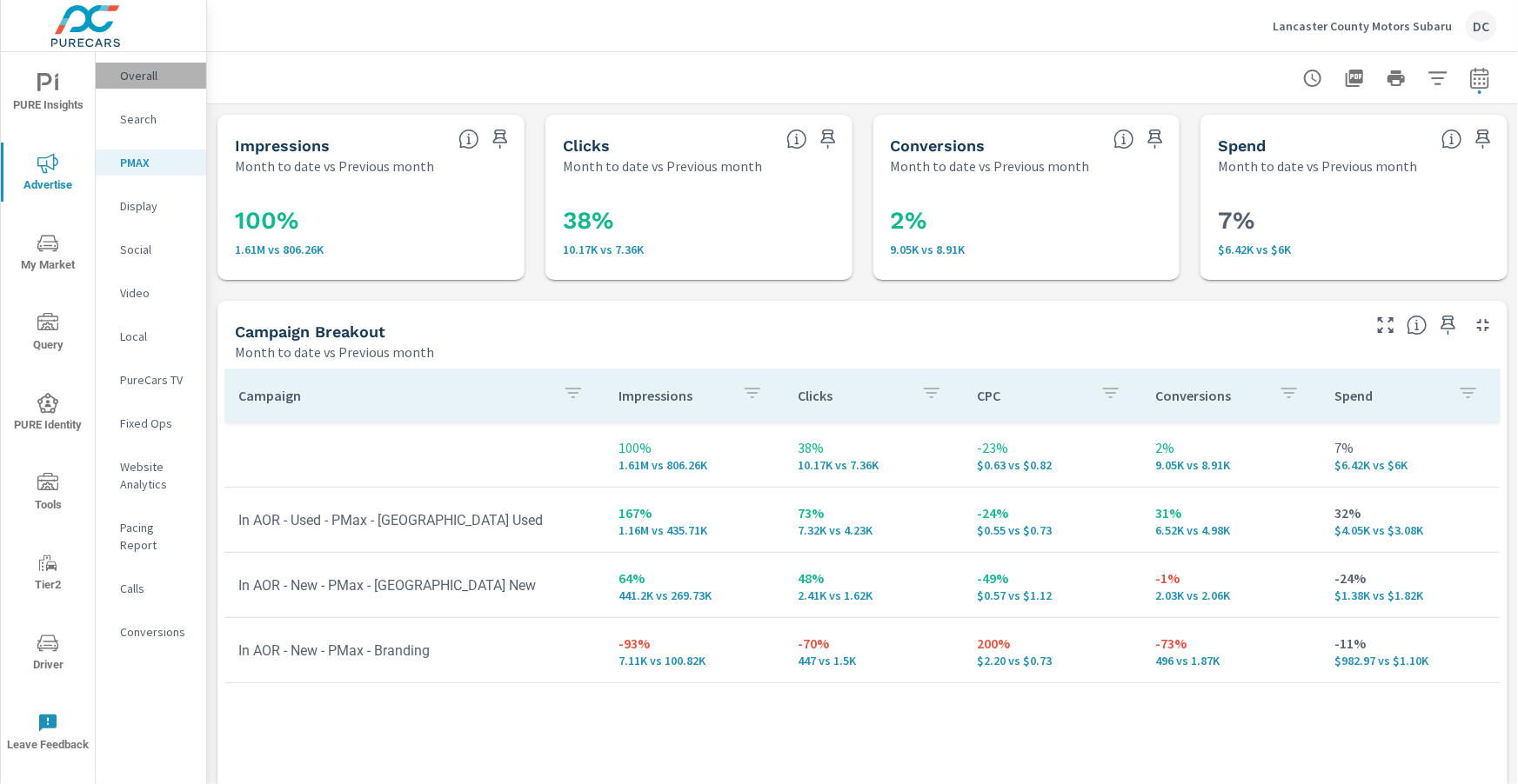
click at [135, 77] on p "Overall" at bounding box center [156, 75] width 73 height 17
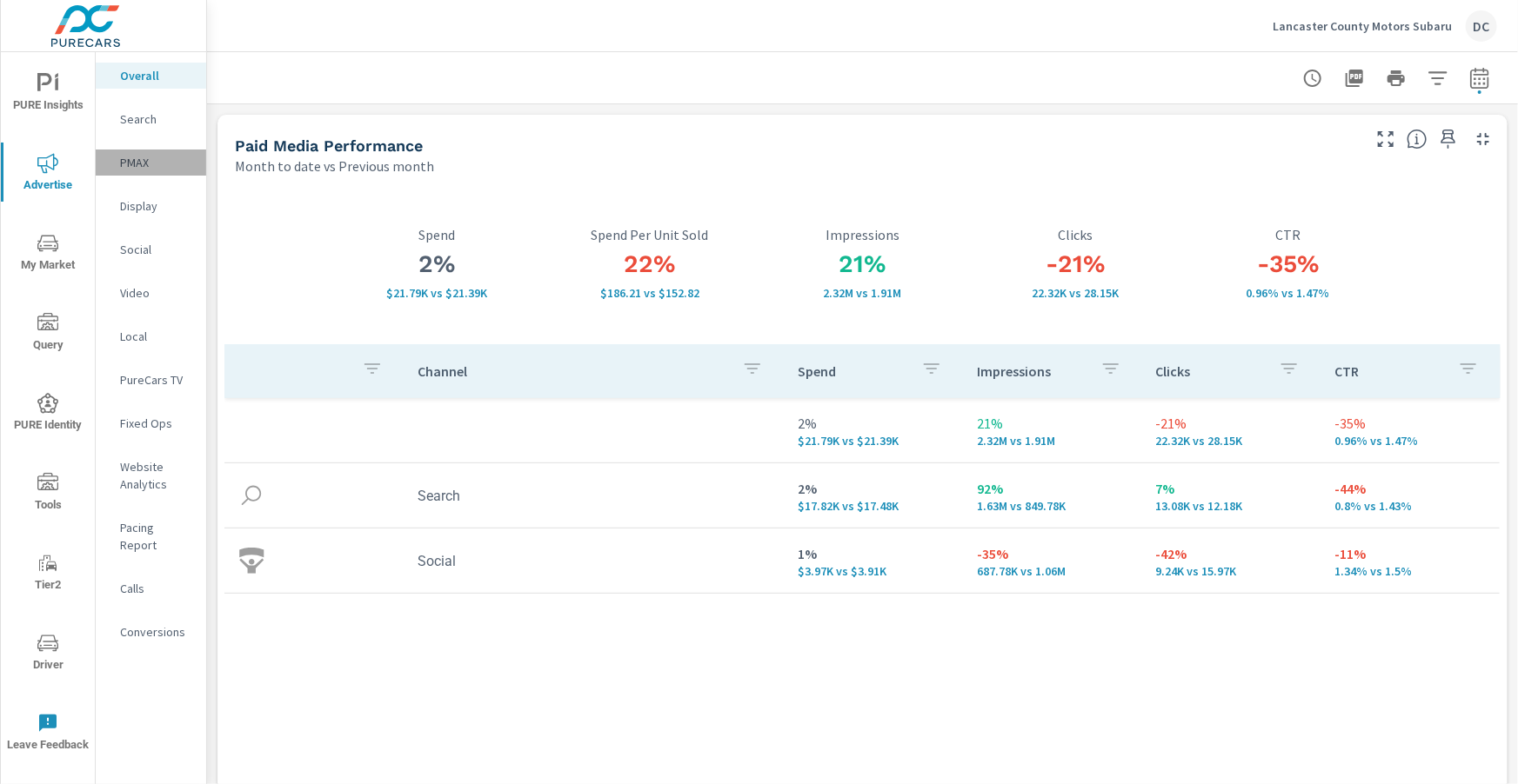
click at [140, 171] on div "PMAX" at bounding box center [150, 162] width 110 height 26
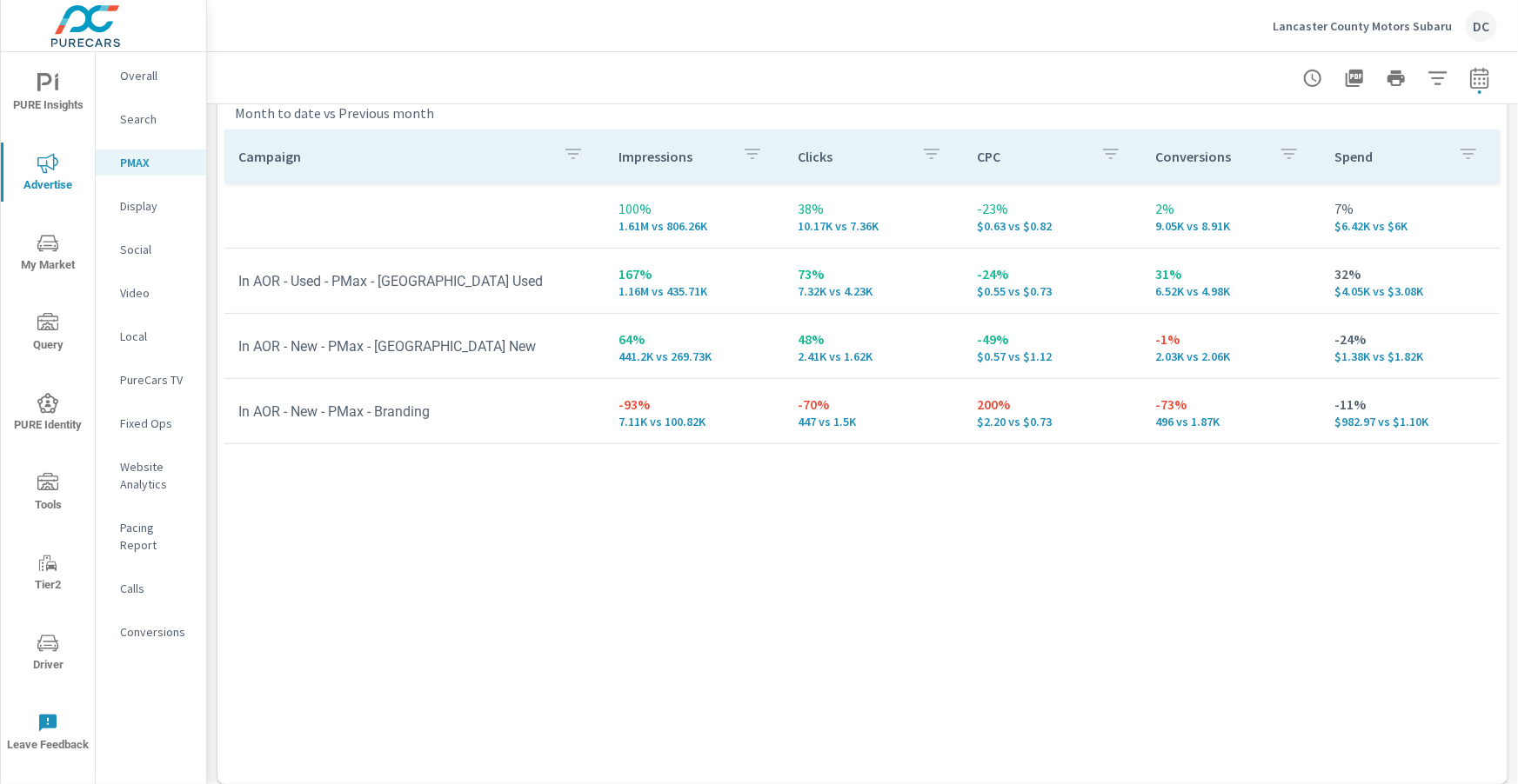
scroll to position [250, 0]
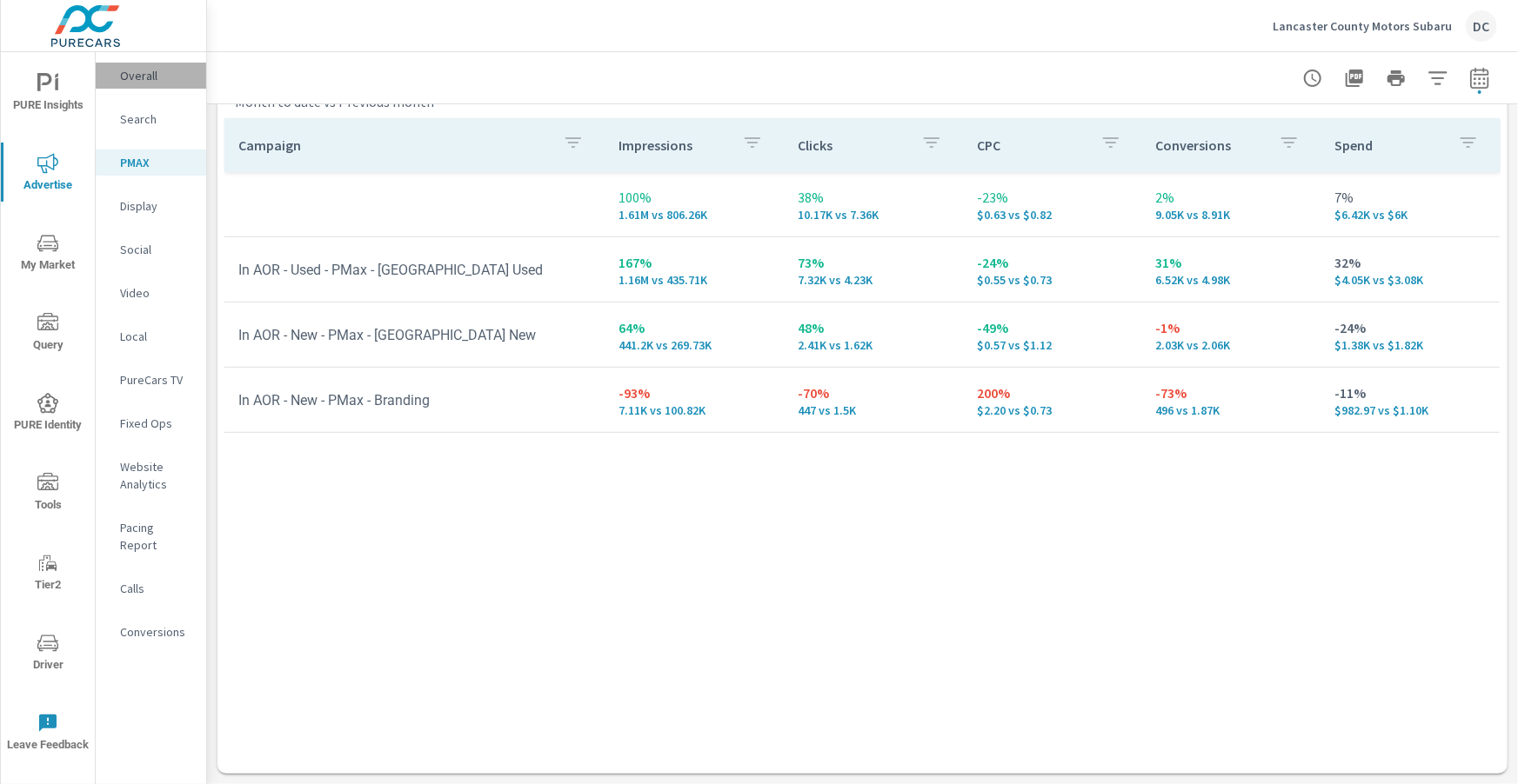
click at [126, 71] on p "Overall" at bounding box center [156, 75] width 73 height 17
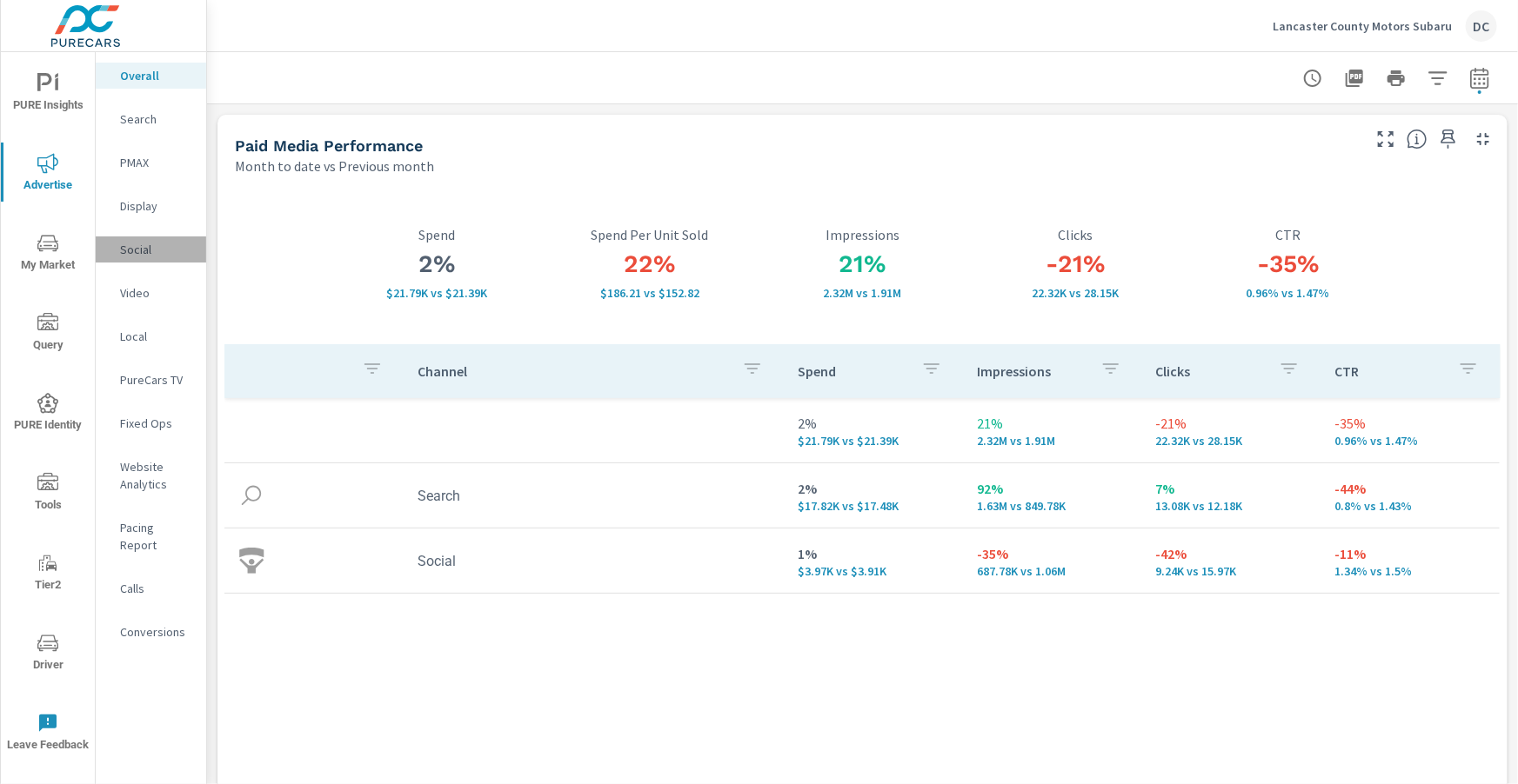
click at [148, 244] on p "Social" at bounding box center [156, 248] width 73 height 17
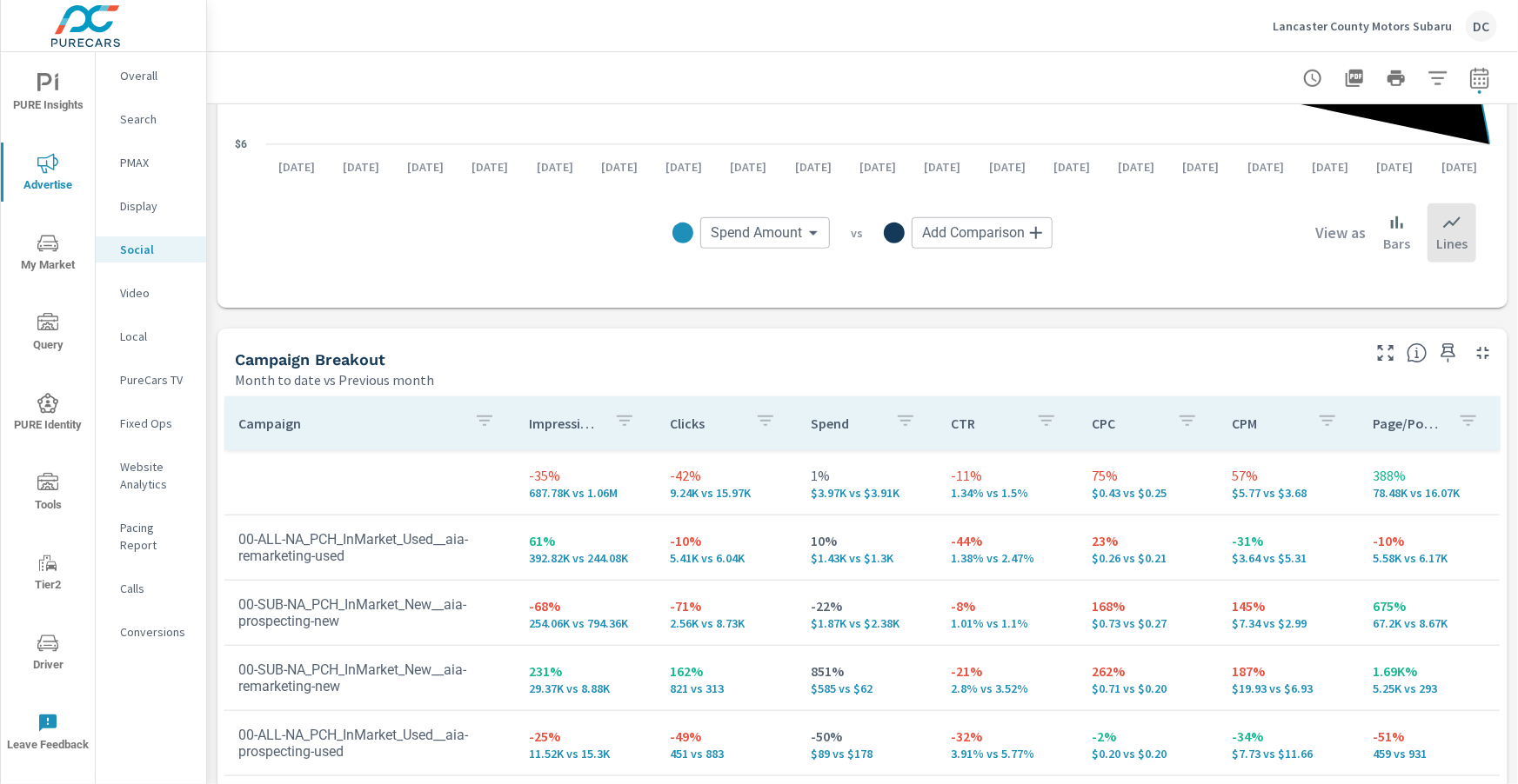
scroll to position [608, 0]
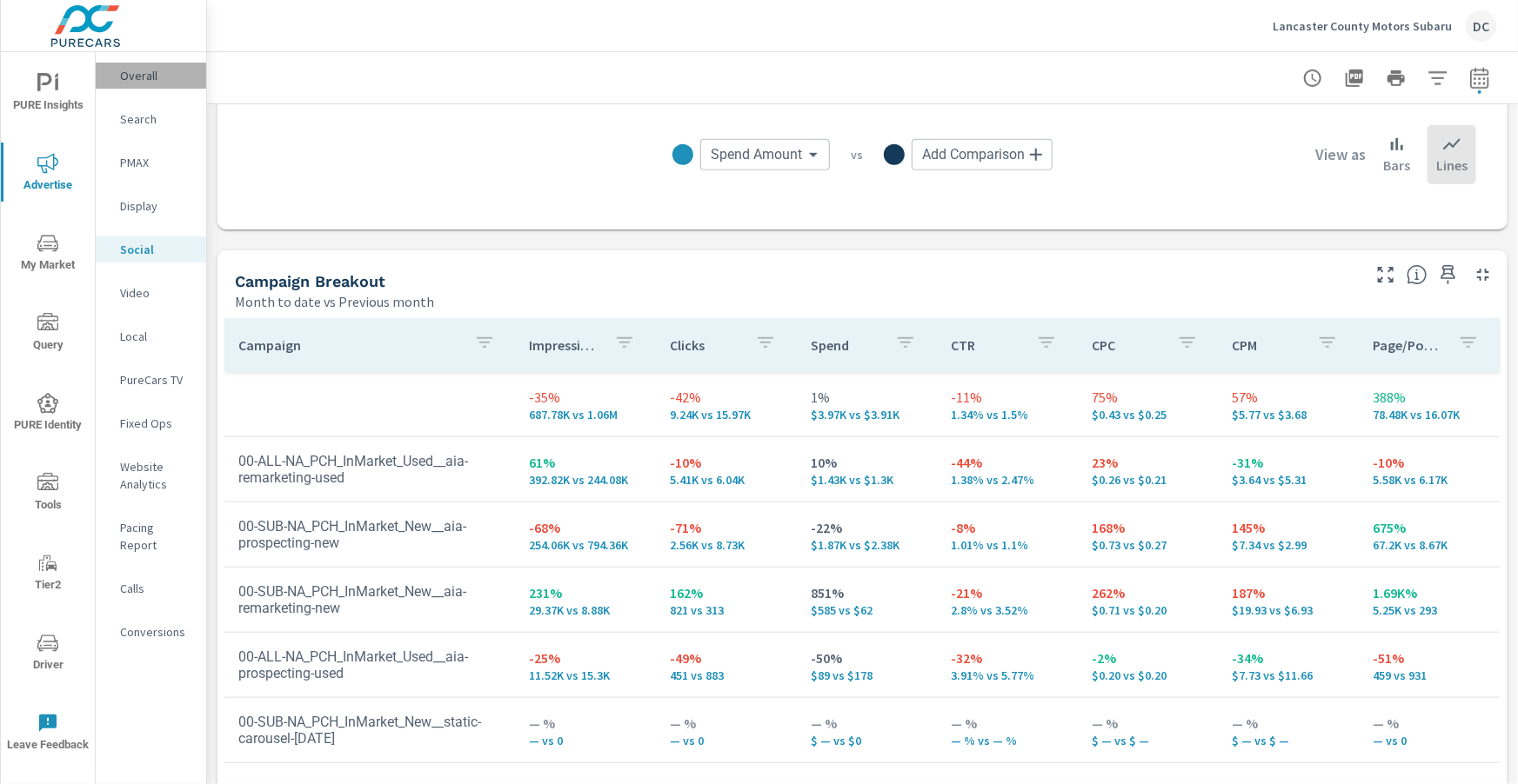
click at [128, 84] on div "Overall" at bounding box center [150, 76] width 110 height 26
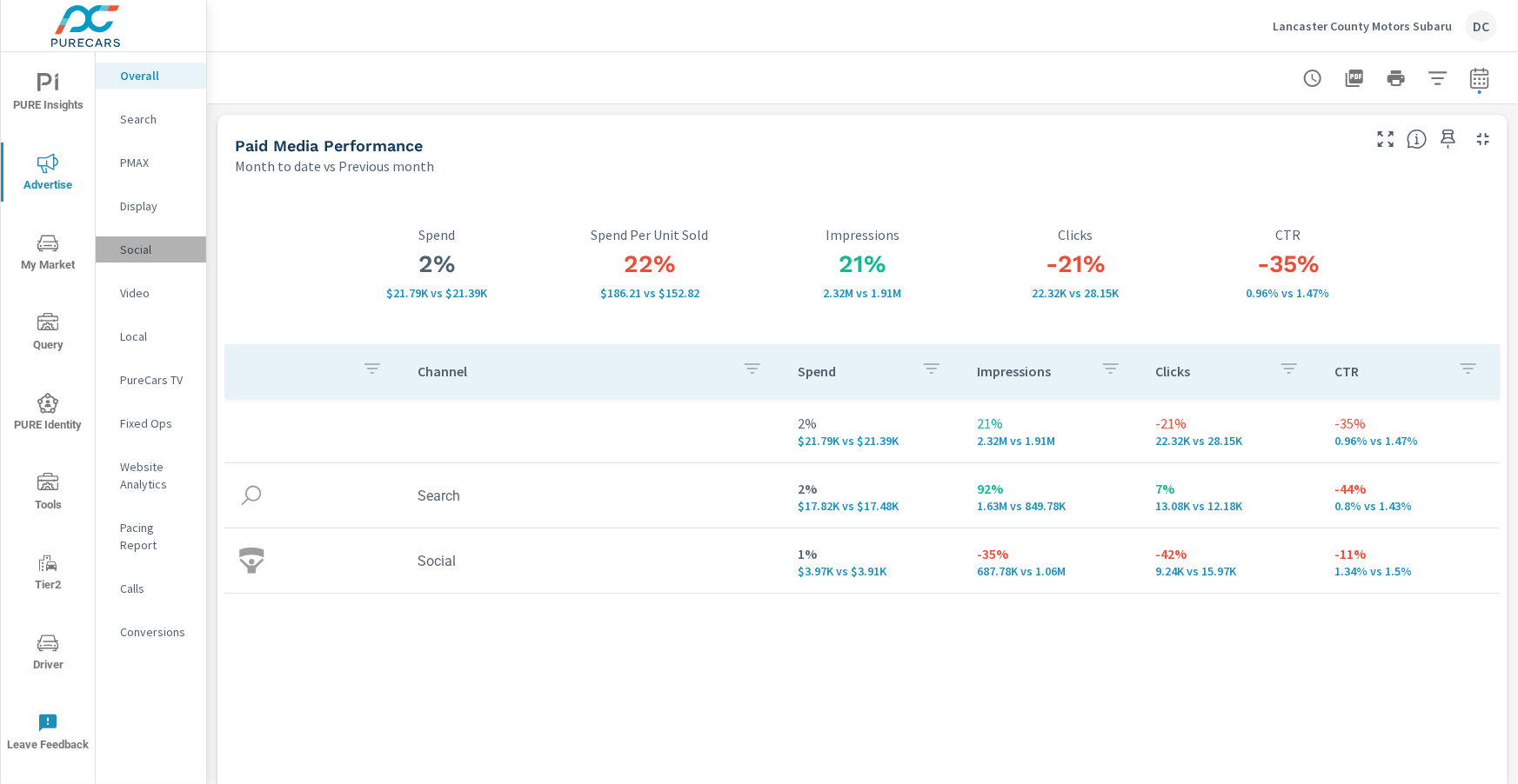
click at [143, 249] on p "Social" at bounding box center [156, 248] width 73 height 17
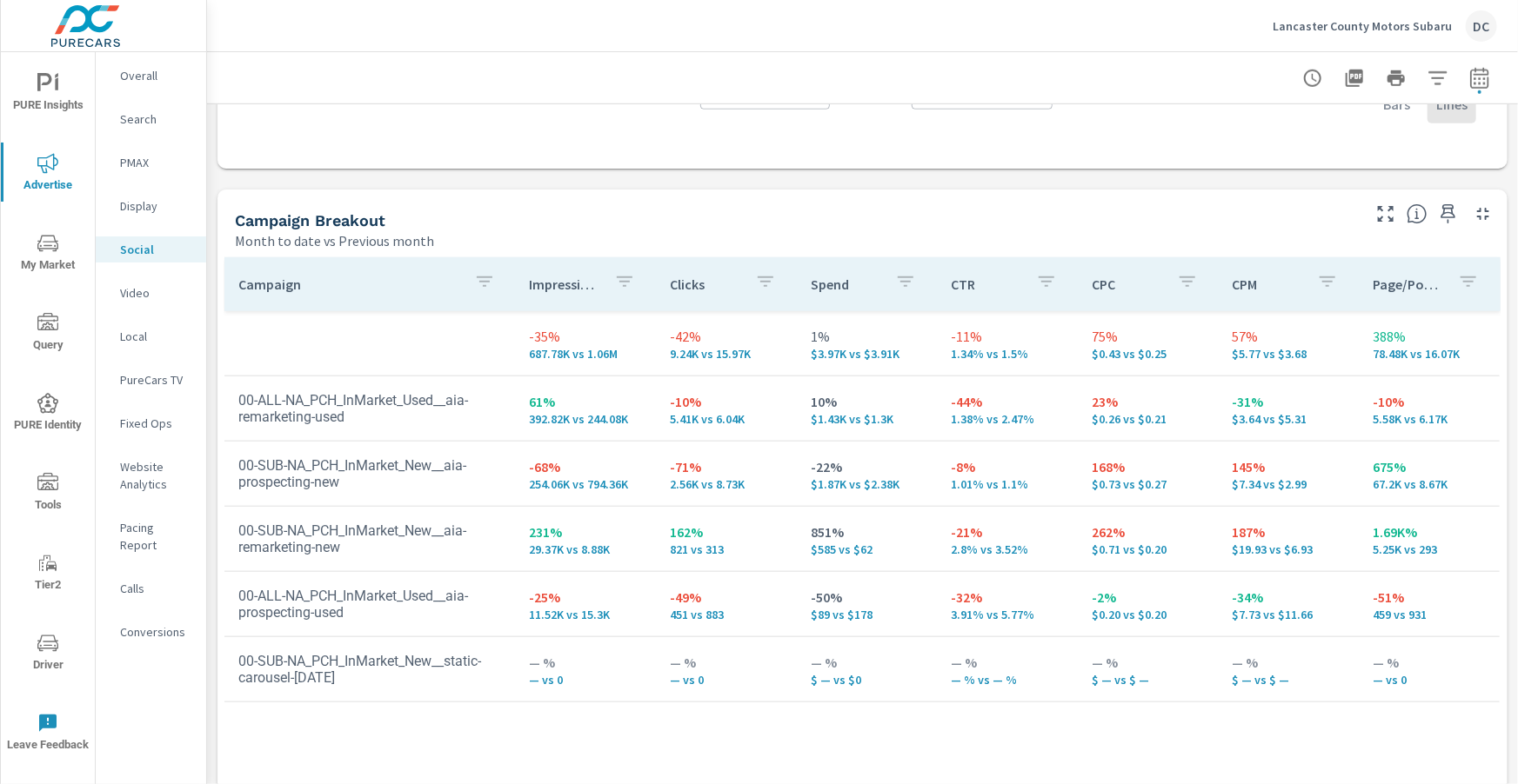
scroll to position [809, 0]
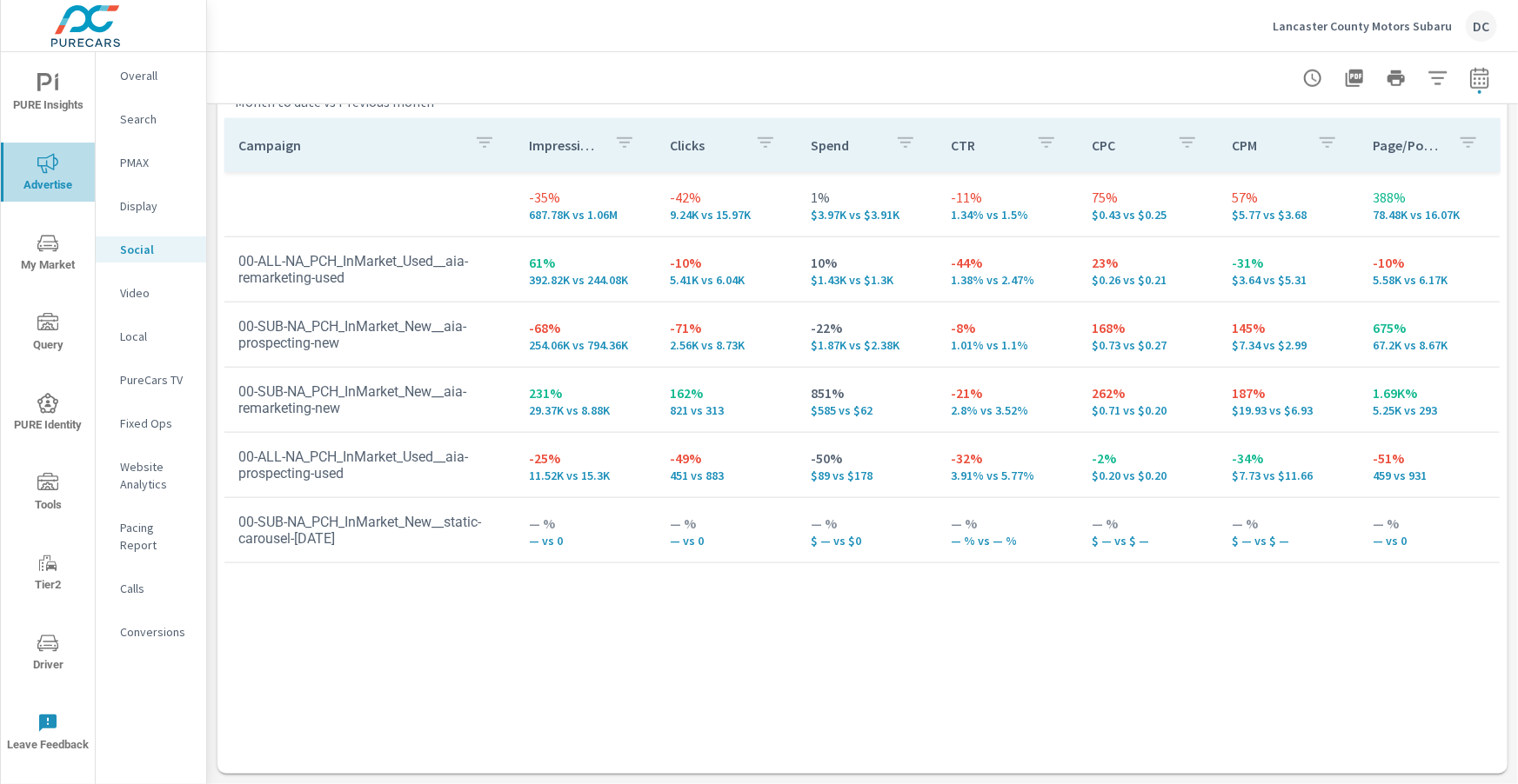
click at [39, 154] on icon "nav menu" at bounding box center [48, 163] width 21 height 21
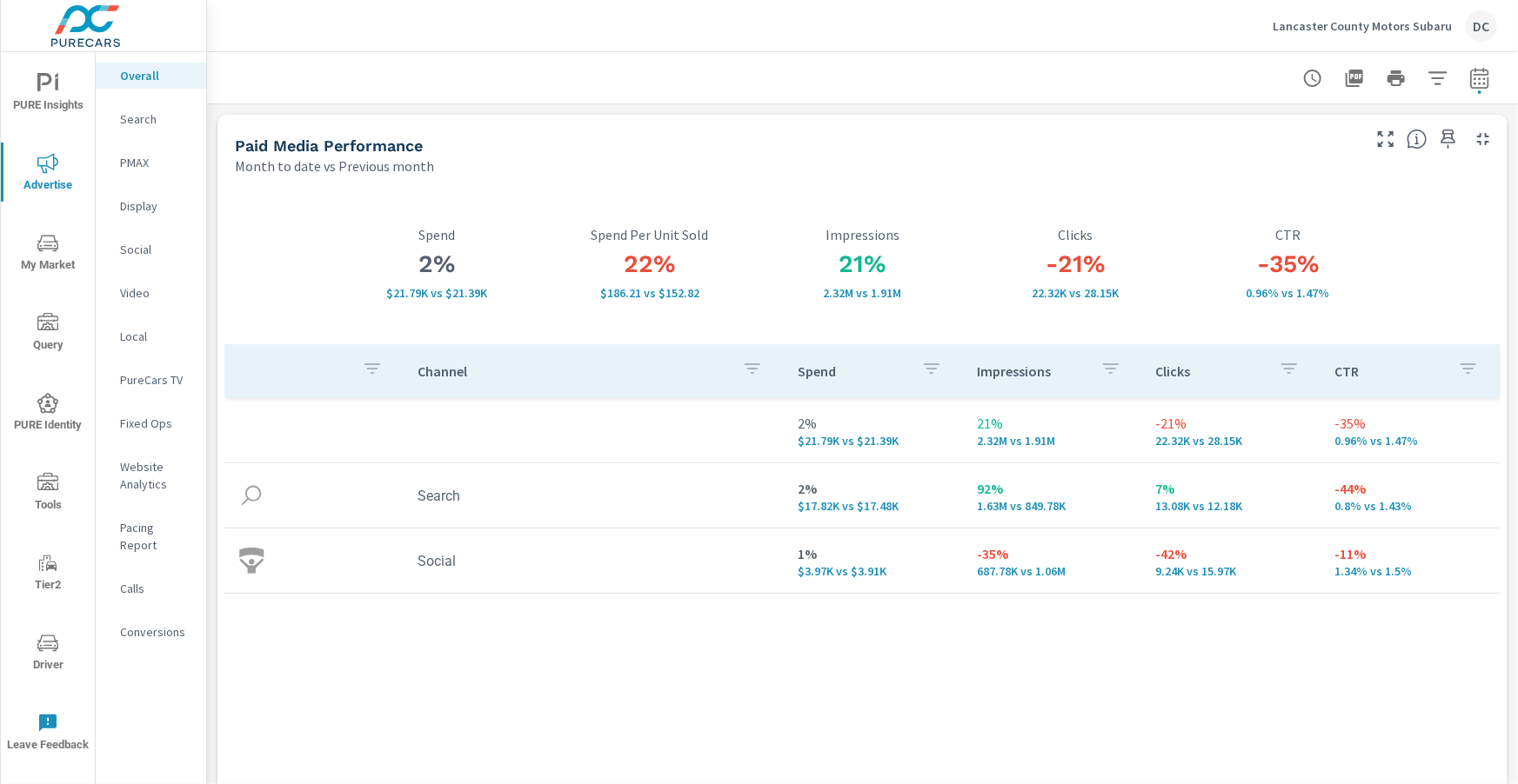
click at [148, 124] on p "Search" at bounding box center [156, 118] width 73 height 17
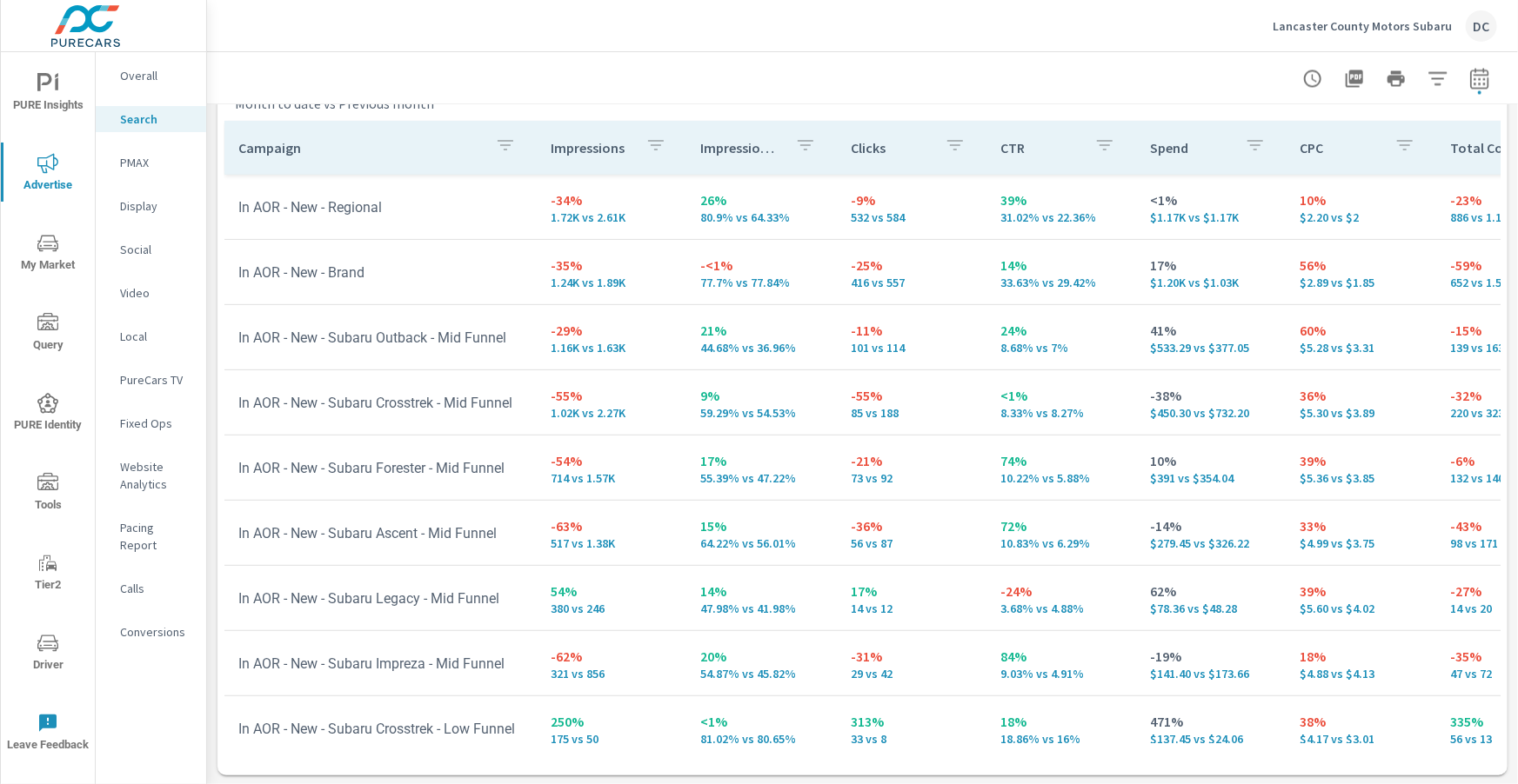
scroll to position [1739, 0]
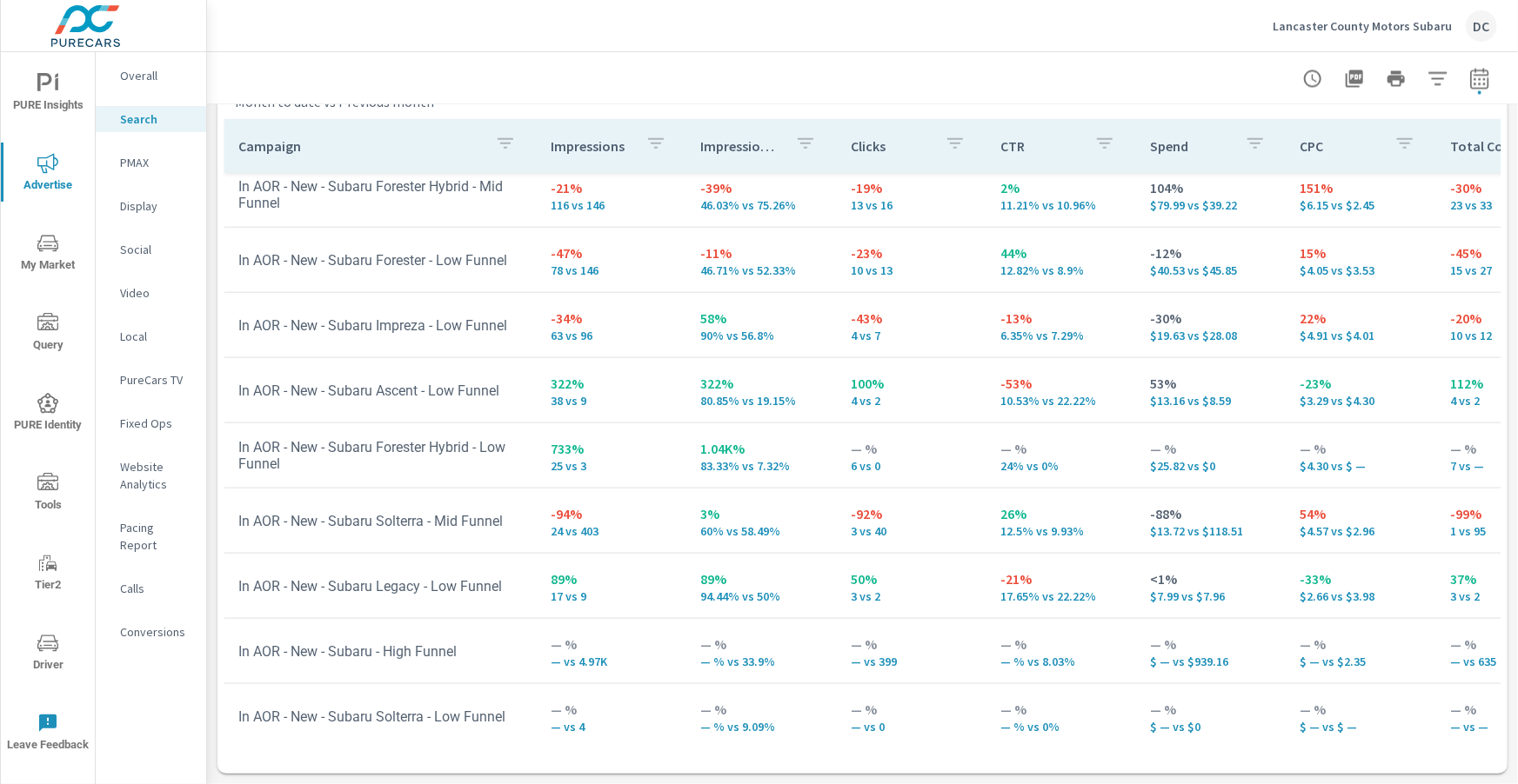
scroll to position [930, 0]
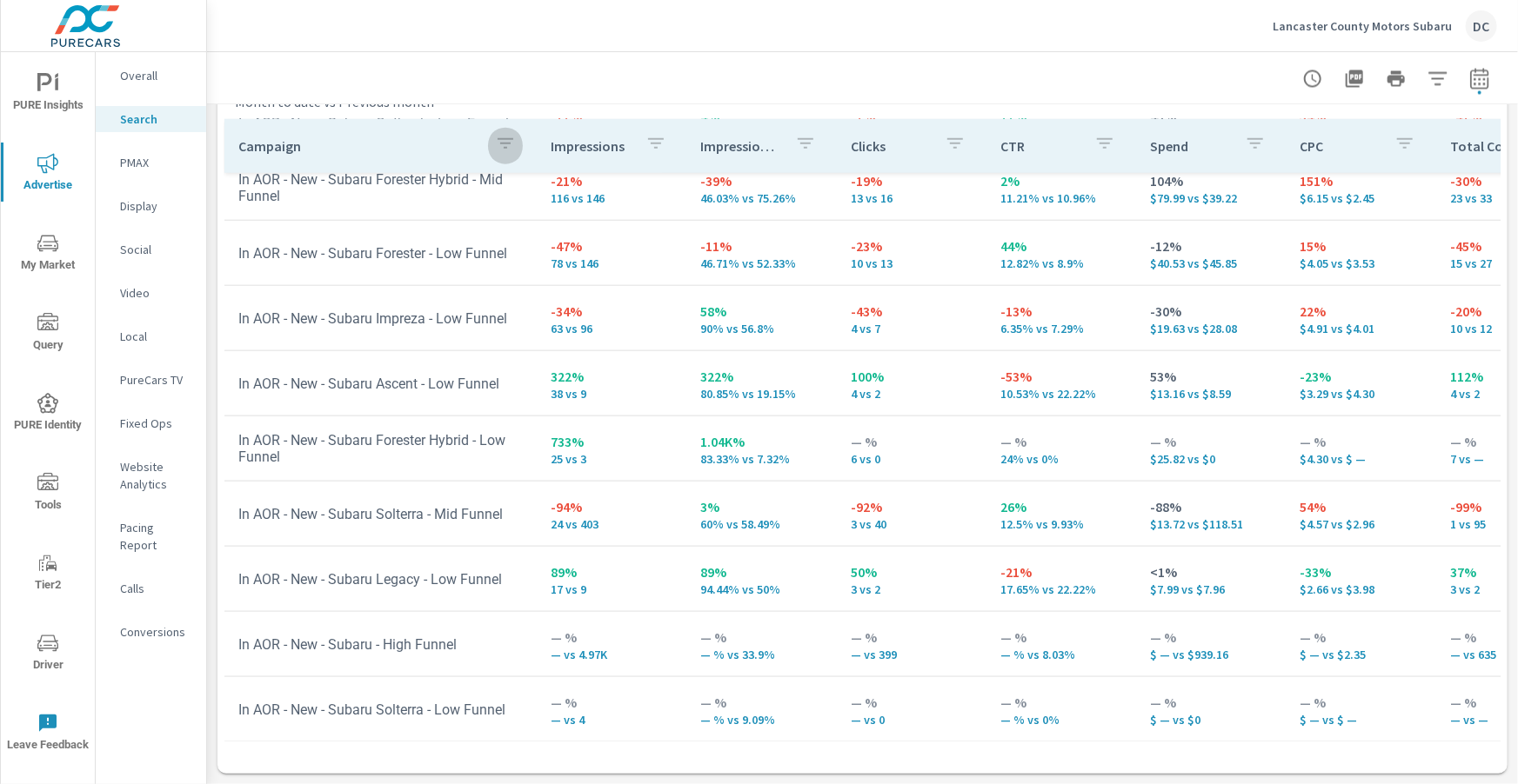
click at [506, 145] on icon "button" at bounding box center [505, 142] width 21 height 21
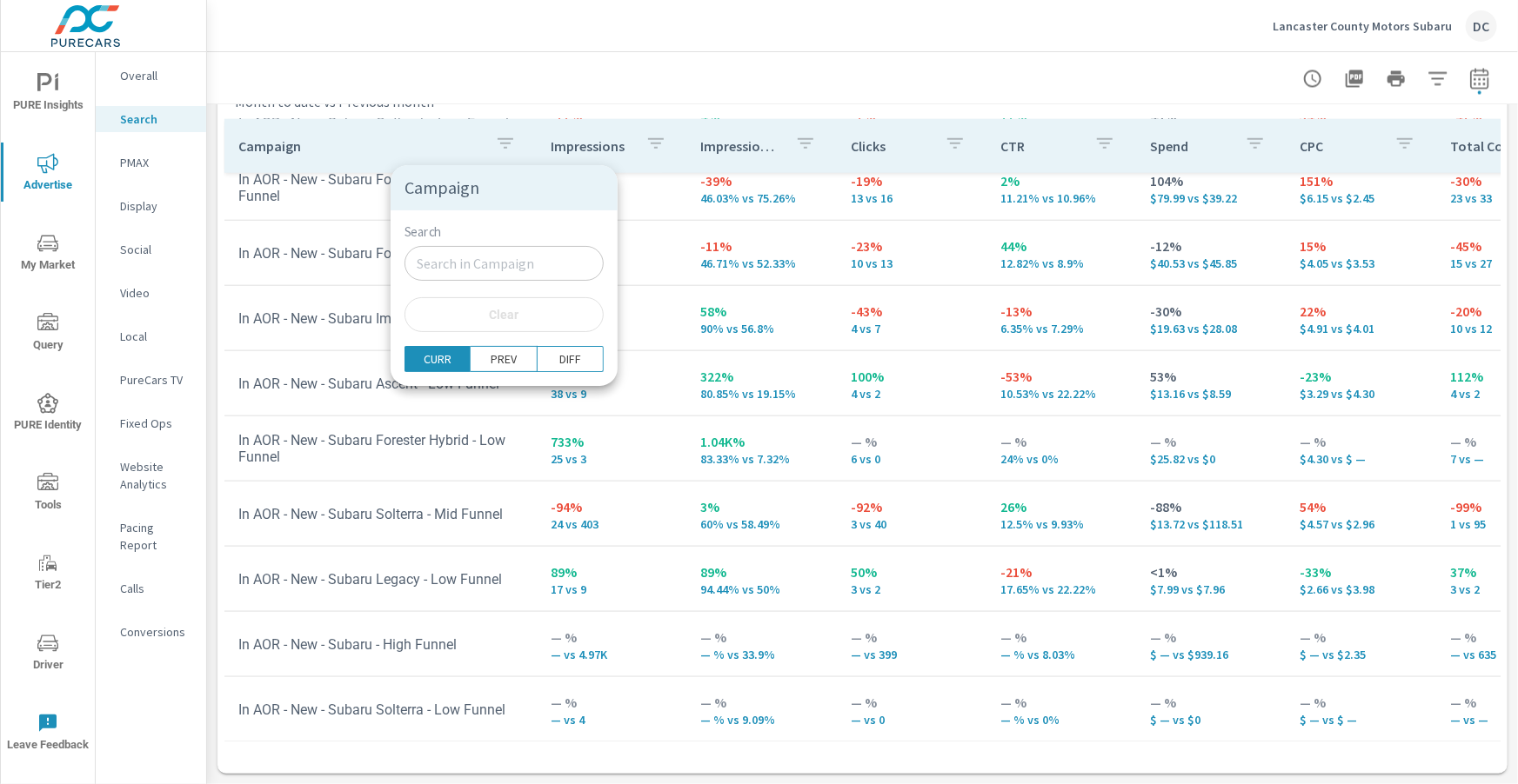
click at [200, 351] on div at bounding box center [759, 392] width 1518 height 784
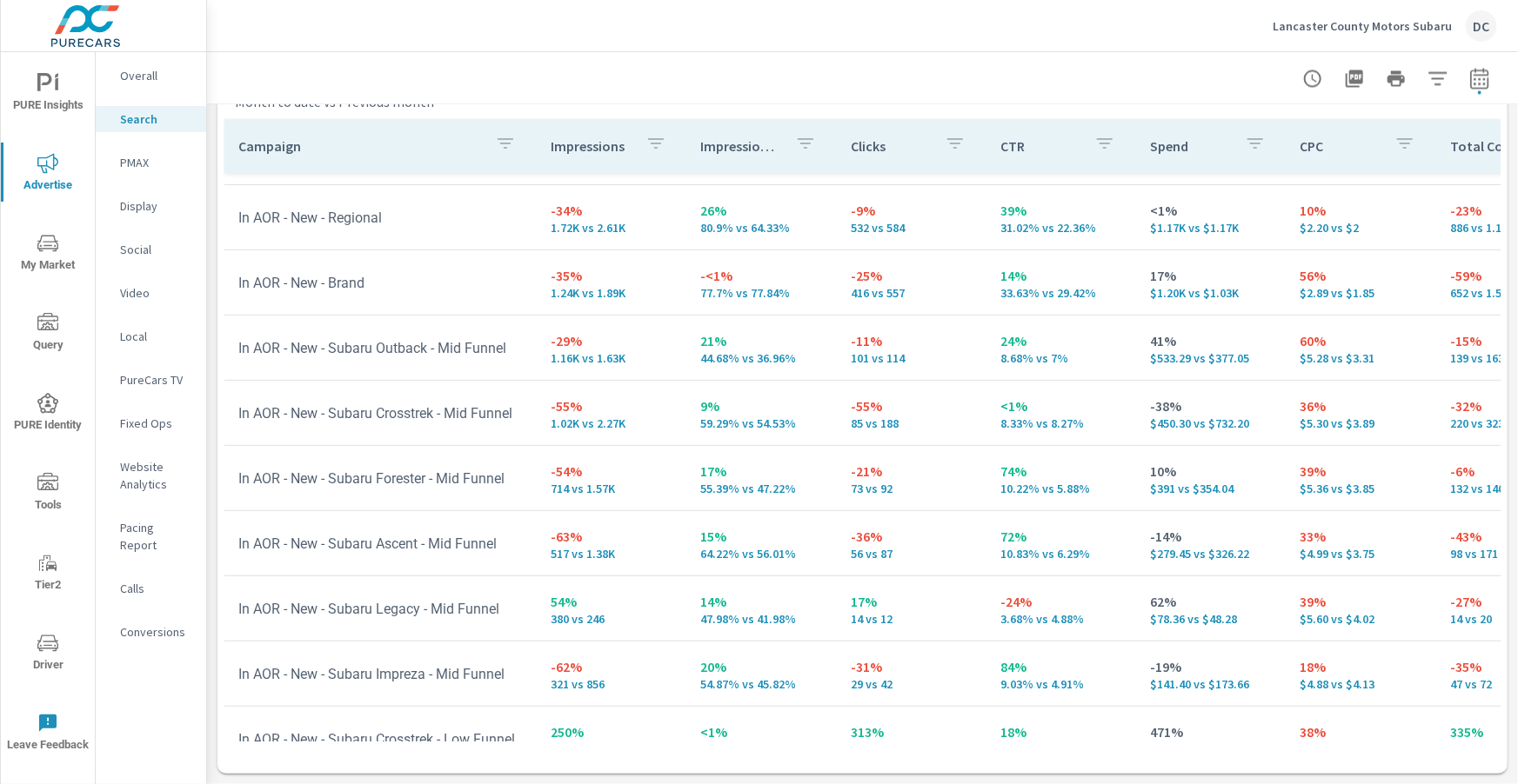
scroll to position [95, 0]
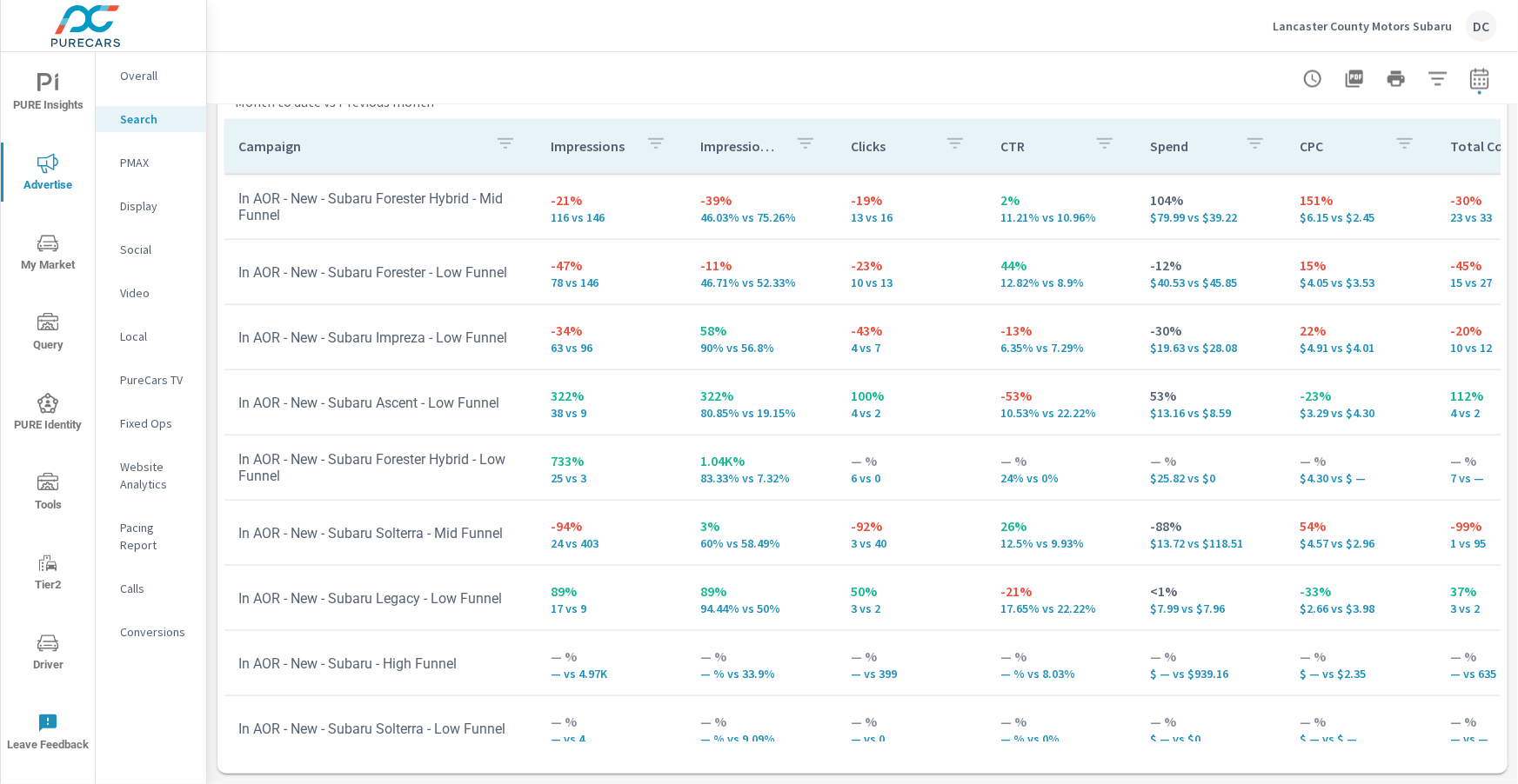
scroll to position [930, 0]
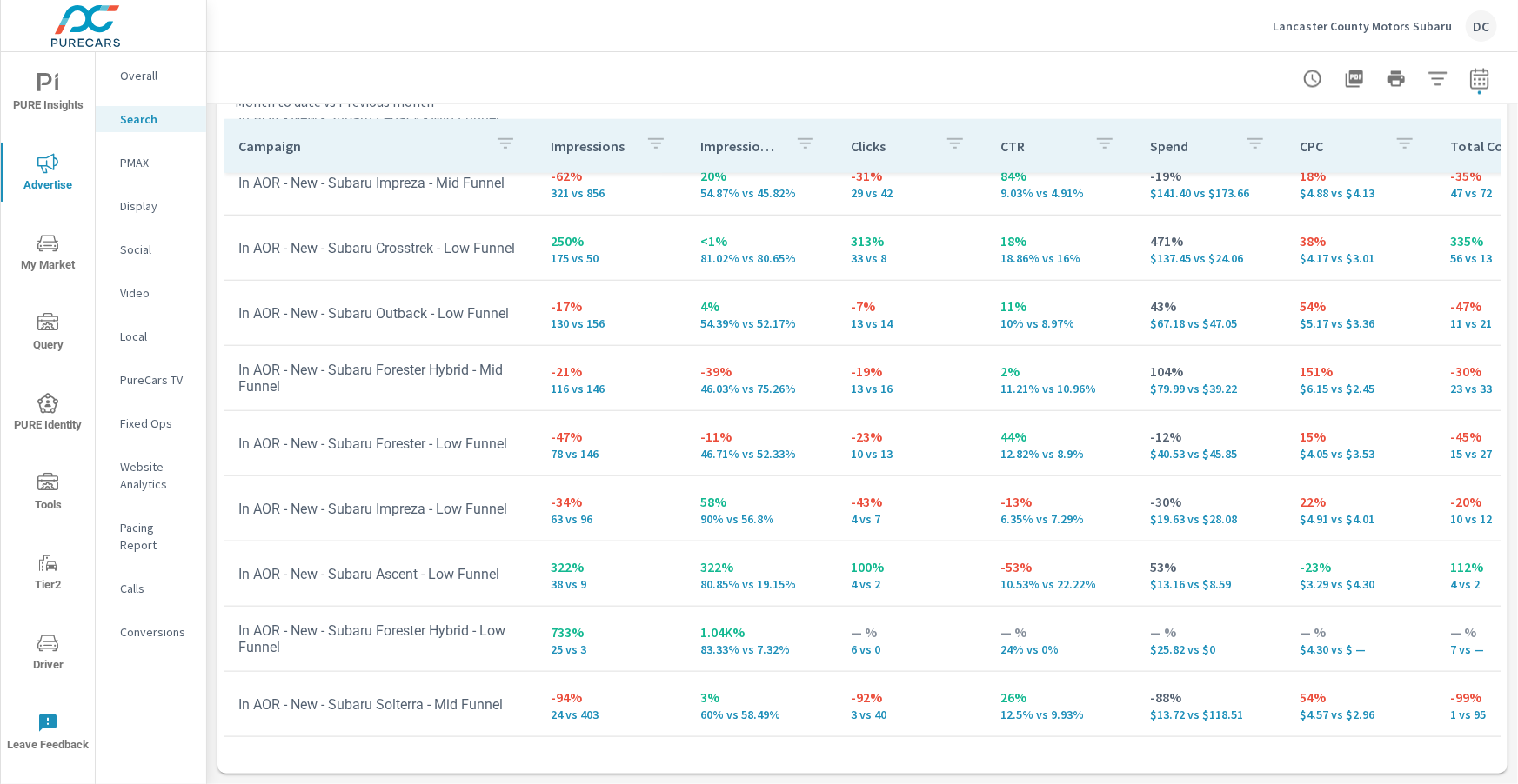
scroll to position [739, 0]
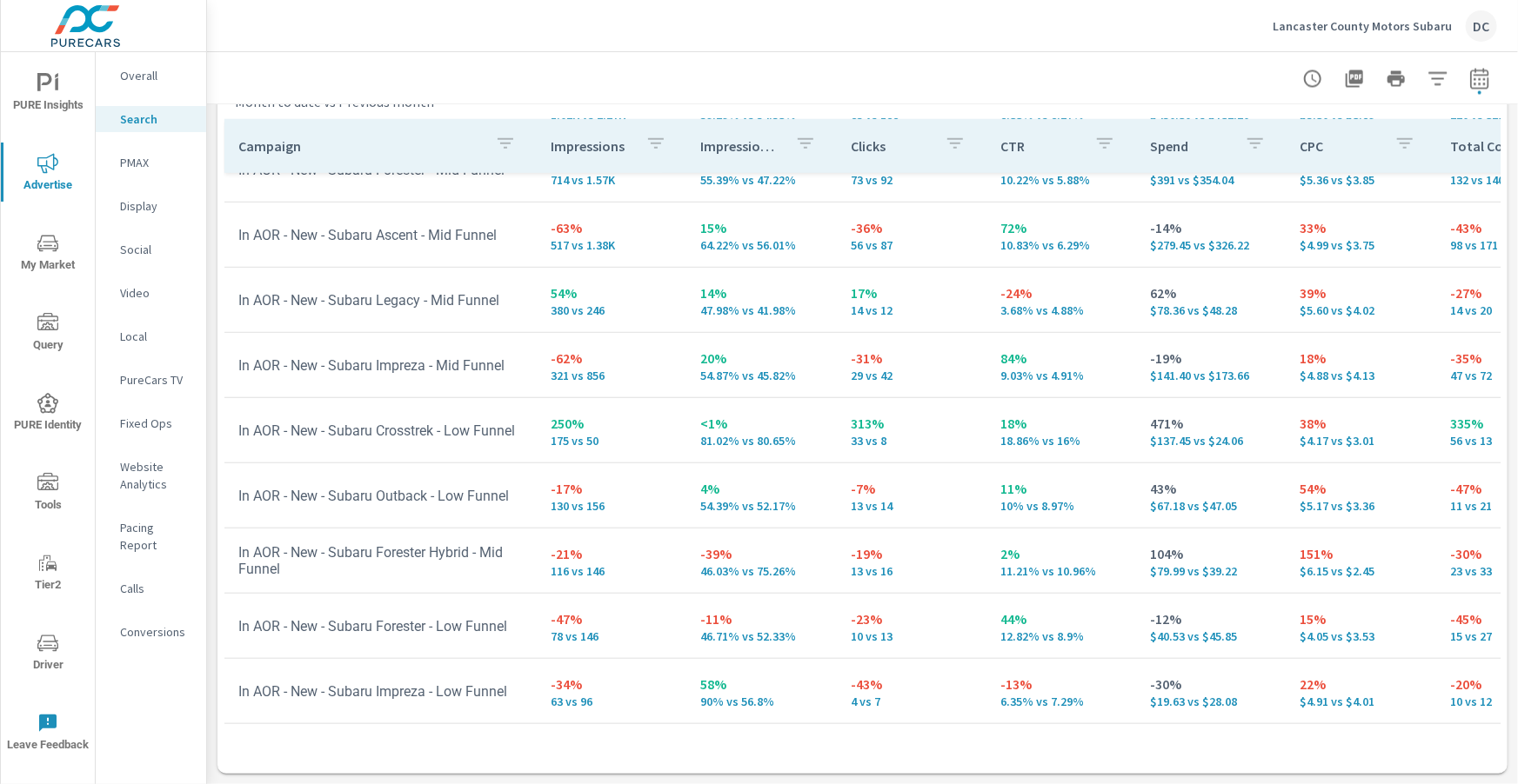
scroll to position [543, 0]
